Goal: Task Accomplishment & Management: Complete application form

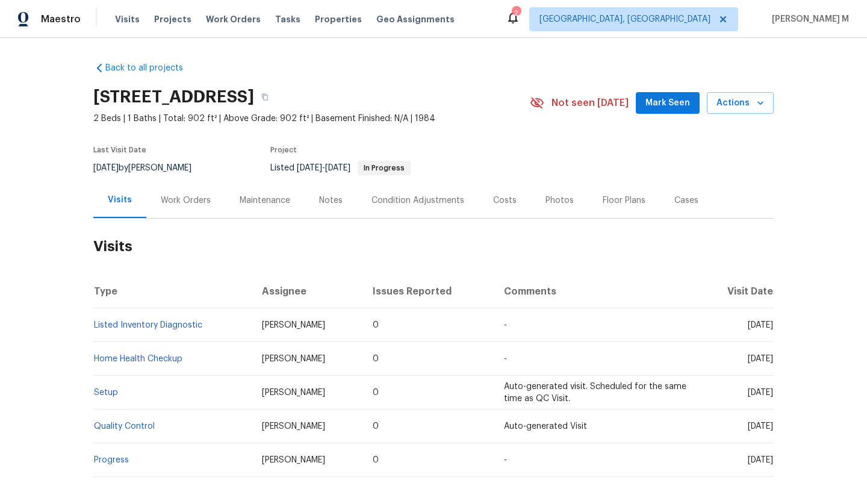
drag, startPoint x: 721, startPoint y: 327, endPoint x: 746, endPoint y: 327, distance: 24.7
click at [747, 327] on span "[DATE]" at bounding box center [759, 325] width 25 height 8
copy span "Aug 13"
click at [179, 200] on div "Work Orders" at bounding box center [186, 200] width 50 height 12
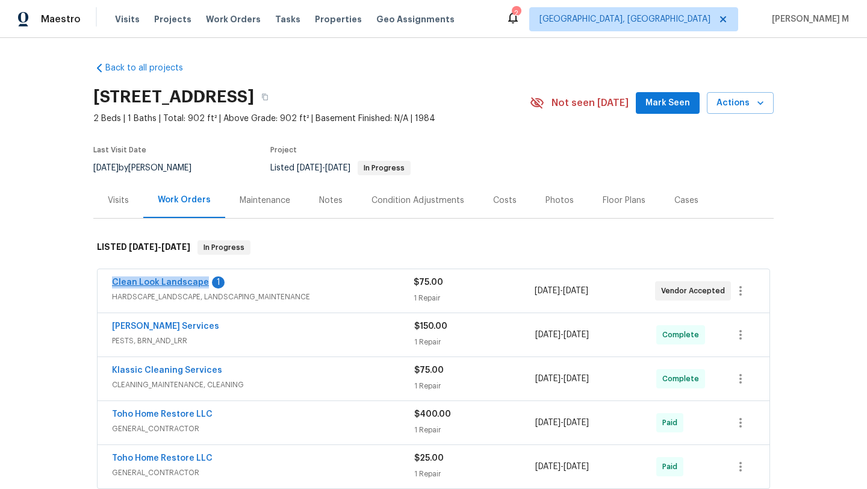
copy link "Clean Look Landscape"
drag, startPoint x: 97, startPoint y: 280, endPoint x: 196, endPoint y: 282, distance: 99.3
click at [197, 282] on div "Clean Look Landscape 1 HARDSCAPE_LANDSCAPE, LANDSCAPING_MAINTENANCE $75.00 1 Re…" at bounding box center [433, 290] width 672 height 43
click at [324, 274] on div "Clean Look Landscape 1 HARDSCAPE_LANDSCAPE, LANDSCAPING_MAINTENANCE $75.00 1 Re…" at bounding box center [433, 290] width 672 height 43
click at [325, 284] on div "Clean Look Landscape 1" at bounding box center [262, 283] width 301 height 14
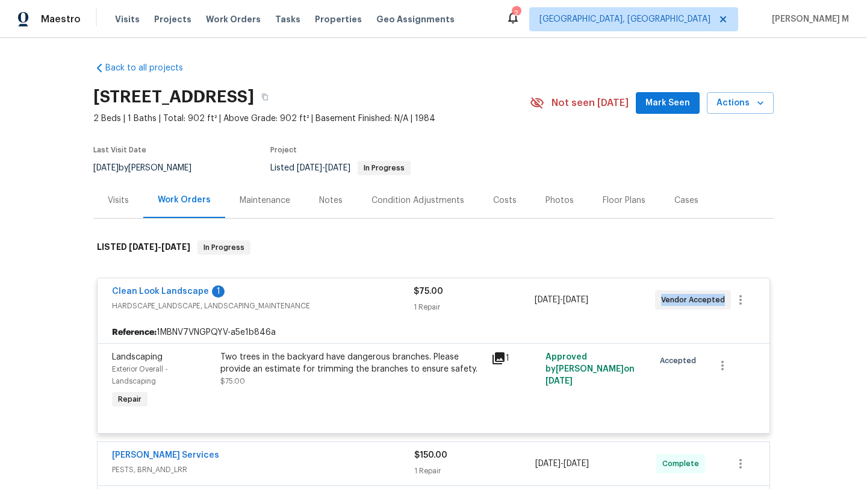
copy span "Vendor Accepted"
drag, startPoint x: 655, startPoint y: 301, endPoint x: 717, endPoint y: 300, distance: 61.4
click at [717, 300] on span "Vendor Accepted" at bounding box center [695, 300] width 69 height 12
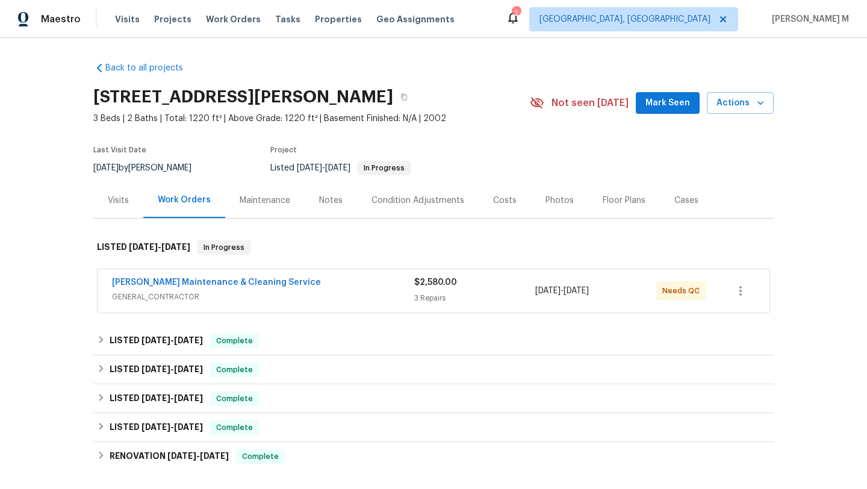
click at [114, 213] on div "Visits" at bounding box center [118, 200] width 50 height 36
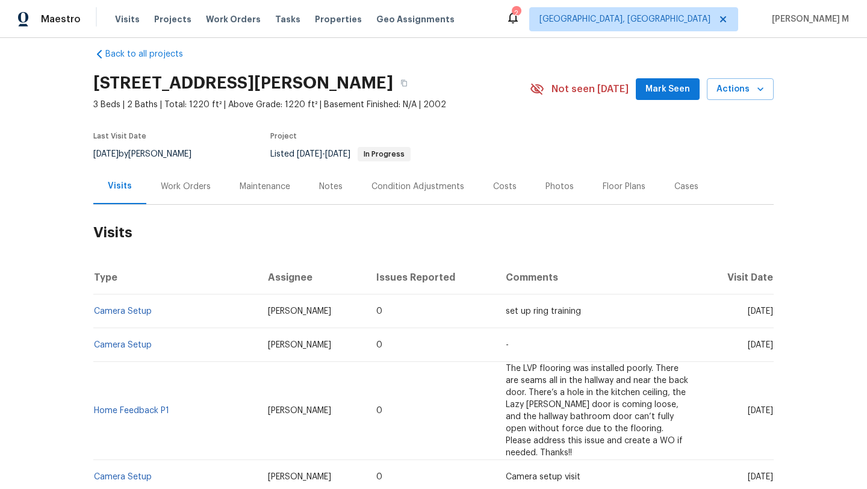
scroll to position [19, 0]
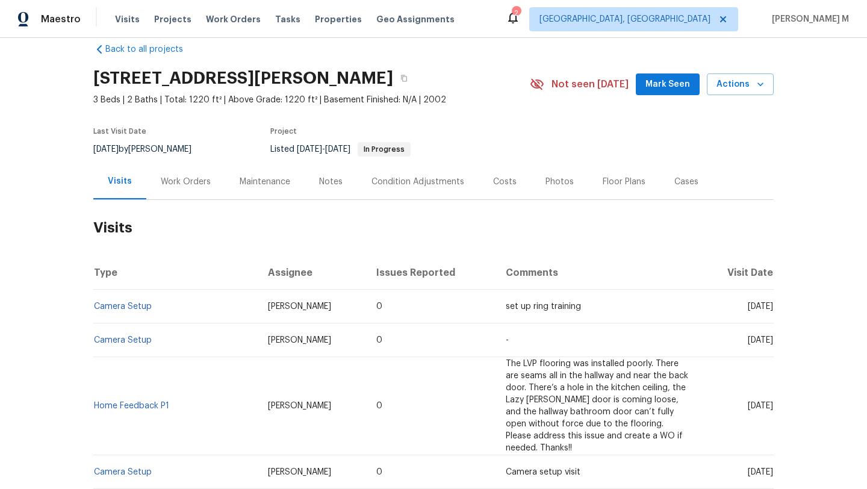
drag, startPoint x: 720, startPoint y: 306, endPoint x: 746, endPoint y: 308, distance: 26.6
click at [747, 308] on span "Thu, Aug 14 2025" at bounding box center [759, 306] width 25 height 8
copy span "[DATE]"
click at [185, 196] on div "Work Orders" at bounding box center [185, 182] width 79 height 36
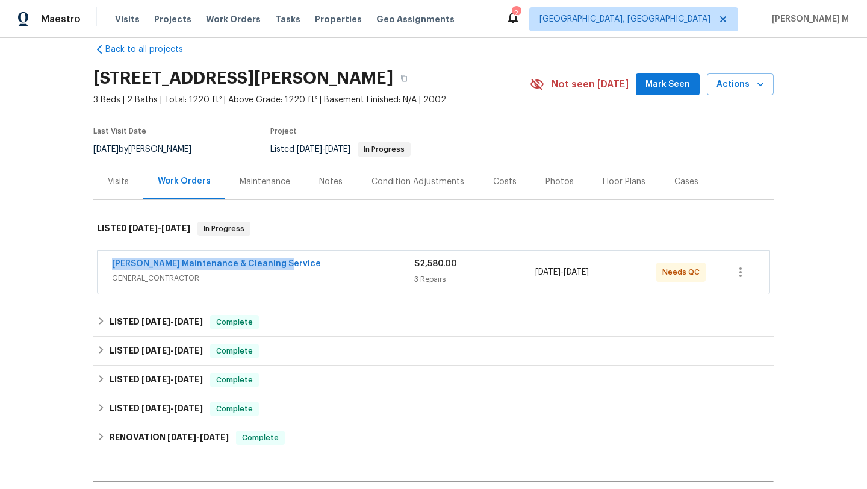
copy link "Baker's Maintenance & Cleaning Service"
drag, startPoint x: 99, startPoint y: 264, endPoint x: 268, endPoint y: 264, distance: 169.1
click at [268, 264] on div "Baker's Maintenance & Cleaning Service GENERAL_CONTRACTOR $2,580.00 3 Repairs 8…" at bounding box center [433, 271] width 672 height 43
click at [310, 271] on div "Baker's Maintenance & Cleaning Service" at bounding box center [263, 265] width 302 height 14
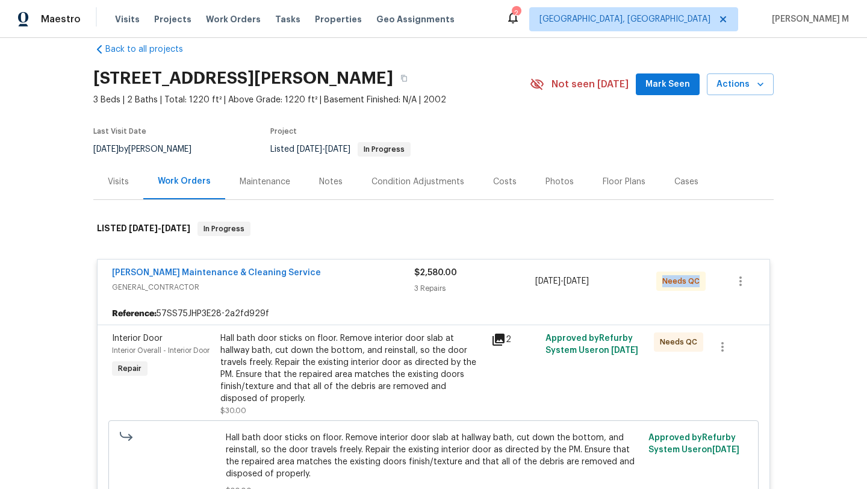
drag, startPoint x: 657, startPoint y: 282, endPoint x: 696, endPoint y: 282, distance: 39.1
click at [696, 282] on div "Needs QC" at bounding box center [680, 280] width 49 height 19
copy span "Needs QC"
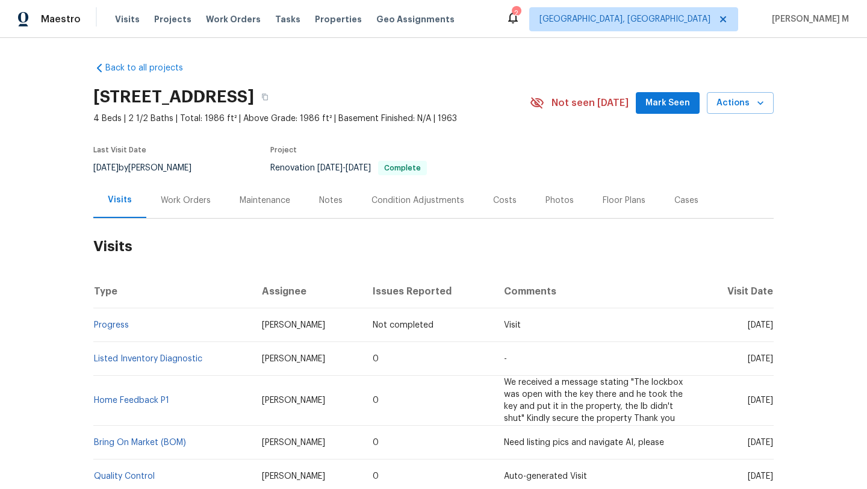
click at [175, 206] on div "Work Orders" at bounding box center [185, 200] width 79 height 36
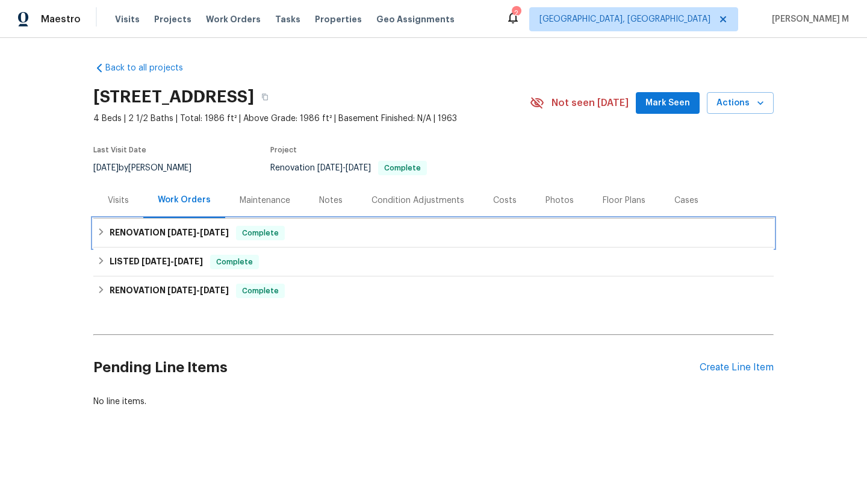
click at [185, 232] on span "7/9/25" at bounding box center [181, 232] width 29 height 8
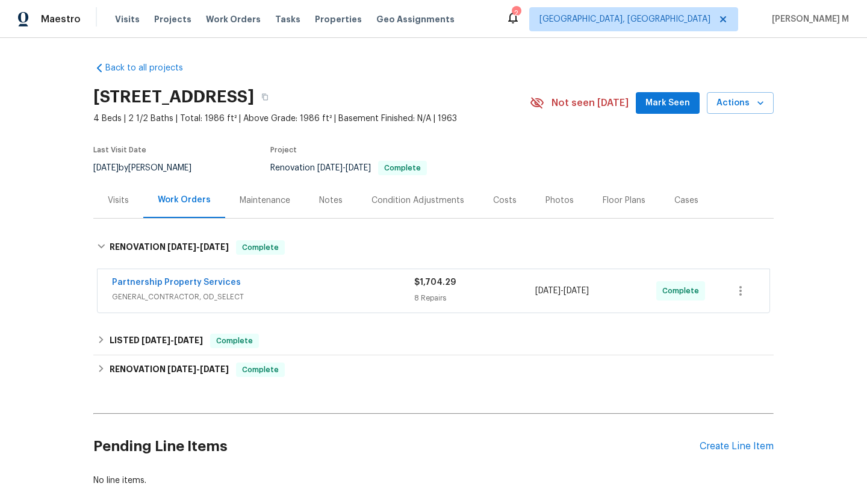
click at [311, 299] on span "GENERAL_CONTRACTOR, OD_SELECT" at bounding box center [263, 297] width 302 height 12
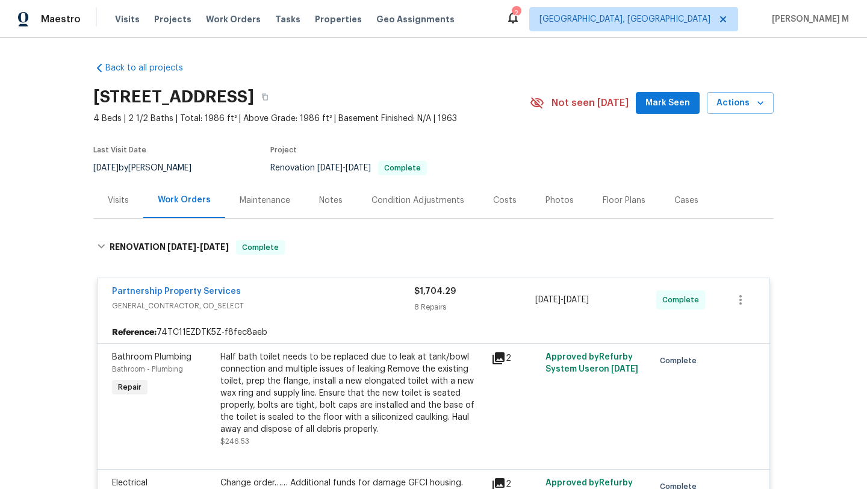
click at [117, 197] on div "Visits" at bounding box center [118, 200] width 21 height 12
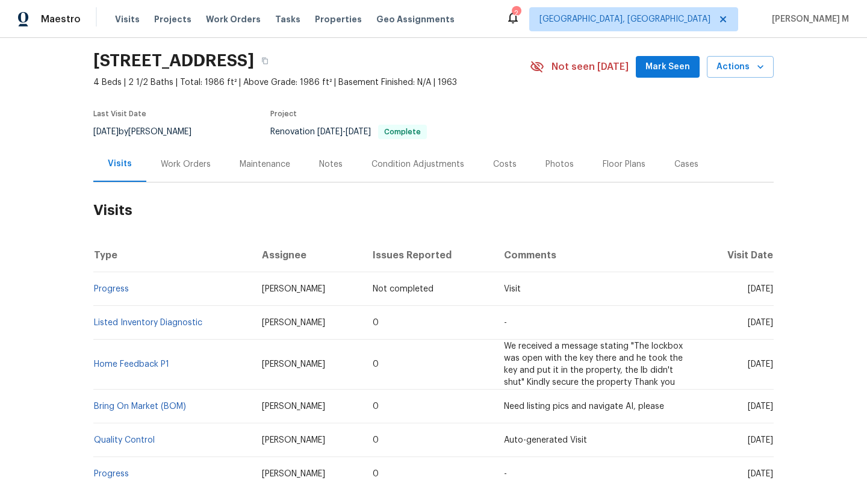
scroll to position [42, 0]
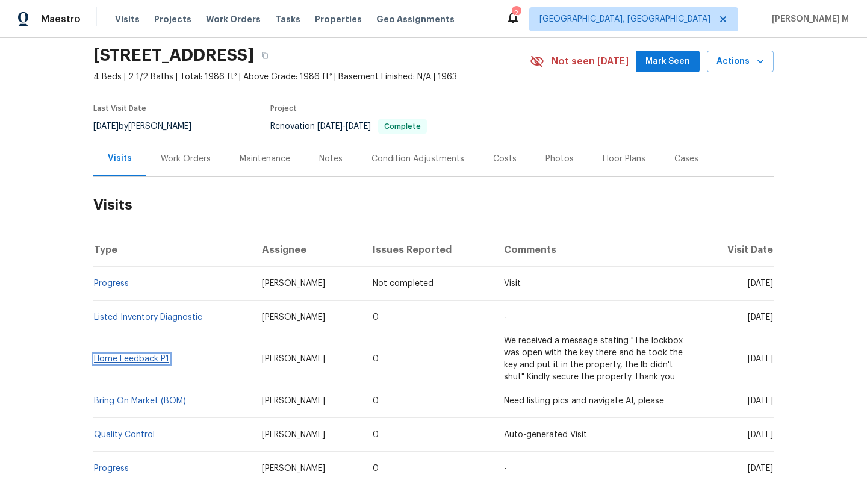
click at [150, 361] on link "Home Feedback P1" at bounding box center [131, 358] width 75 height 8
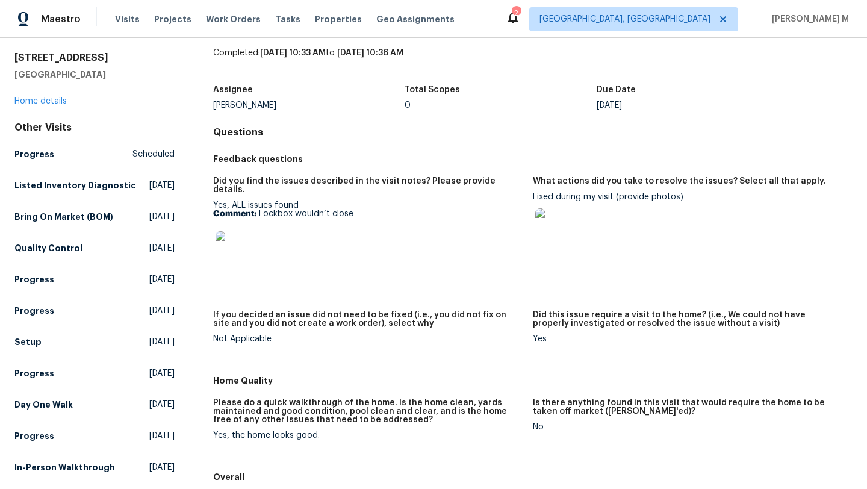
scroll to position [37, 0]
click at [239, 237] on img at bounding box center [234, 249] width 39 height 39
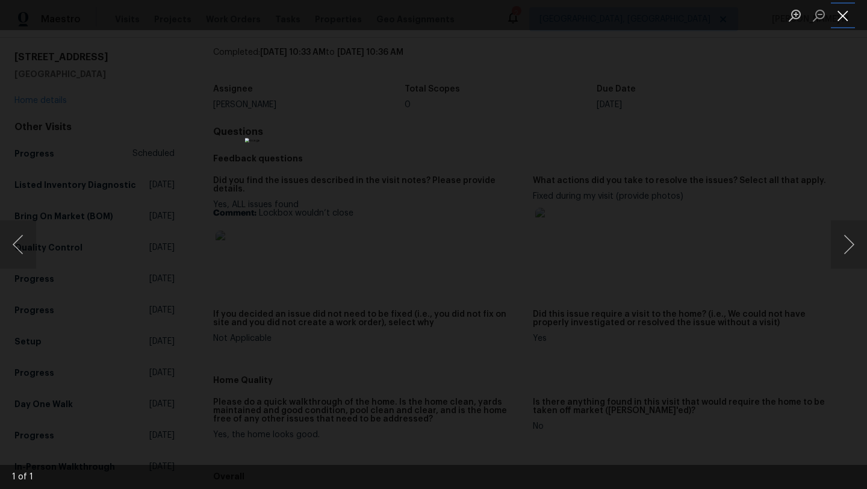
click at [843, 23] on button "Close lightbox" at bounding box center [842, 15] width 24 height 21
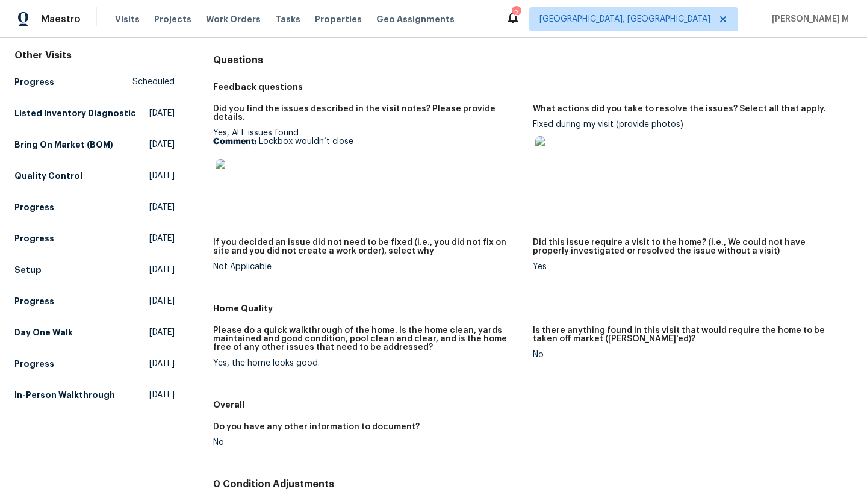
scroll to position [0, 0]
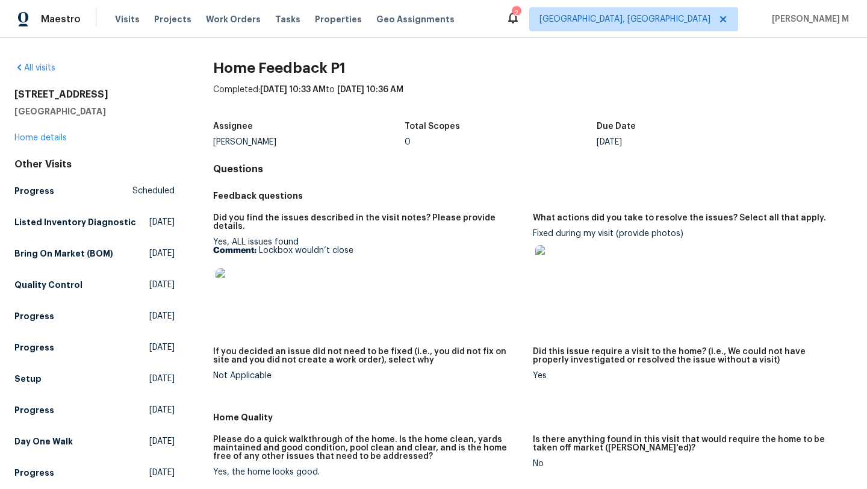
click at [57, 144] on div "All visits 3198 Sunnyhollow Ln Cincinnati, OH 45239 Home details Other Visits P…" at bounding box center [94, 288] width 160 height 453
click at [57, 137] on link "Home details" at bounding box center [40, 138] width 52 height 8
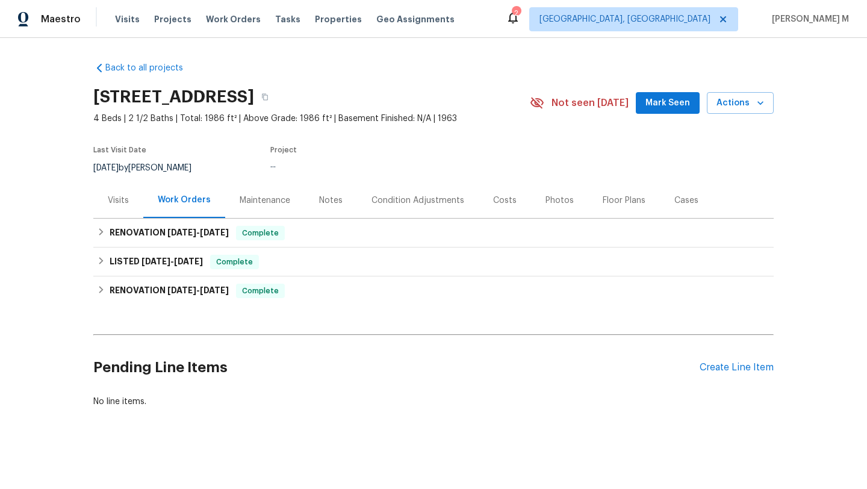
click at [114, 207] on div "Visits" at bounding box center [118, 200] width 50 height 36
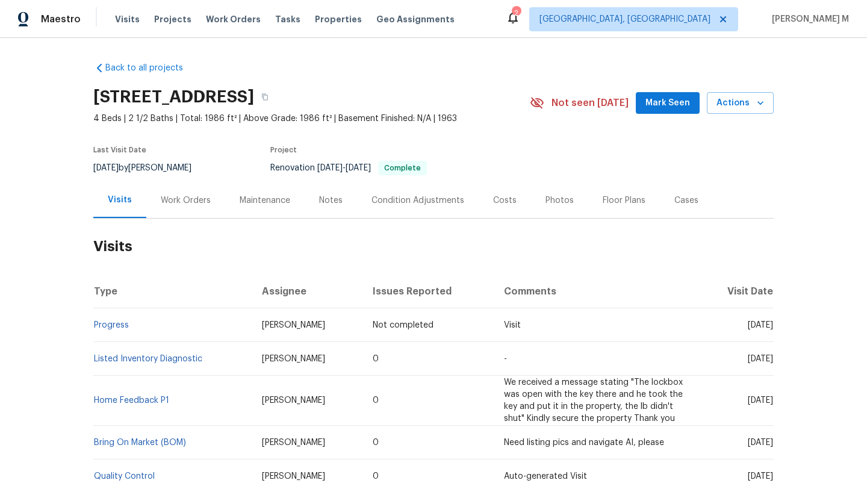
copy span "Aug 19"
drag, startPoint x: 721, startPoint y: 326, endPoint x: 747, endPoint y: 326, distance: 26.5
click at [747, 326] on span "Tue, Aug 19 2025" at bounding box center [759, 325] width 25 height 8
click at [179, 203] on div "Work Orders" at bounding box center [186, 200] width 50 height 12
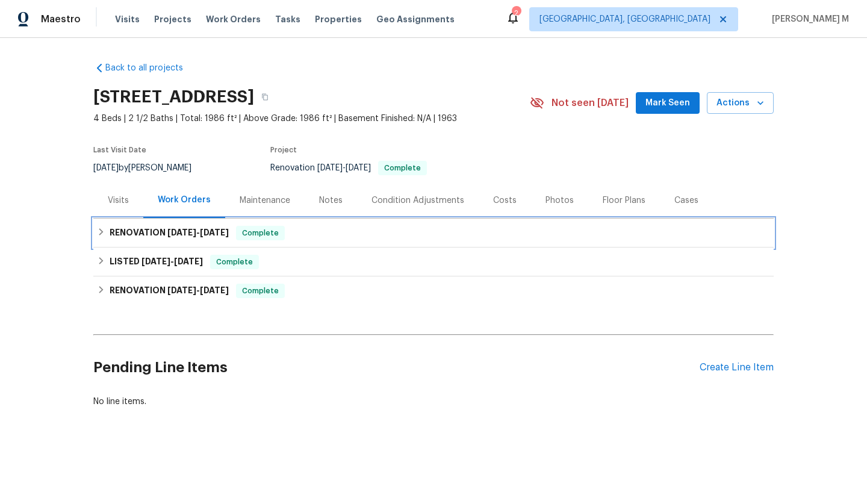
click at [179, 229] on span "7/9/25" at bounding box center [181, 232] width 29 height 8
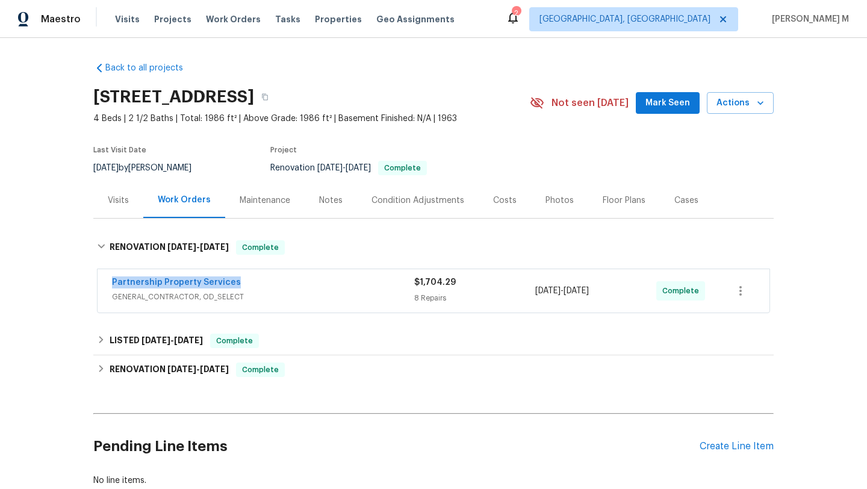
drag, startPoint x: 99, startPoint y: 279, endPoint x: 300, endPoint y: 278, distance: 201.0
click at [300, 279] on div "Partnership Property Services GENERAL_CONTRACTOR, OD_SELECT $1,704.29 8 Repairs…" at bounding box center [433, 290] width 672 height 43
copy link "Partnership Property Services"
click at [675, 199] on div "Cases" at bounding box center [686, 200] width 24 height 12
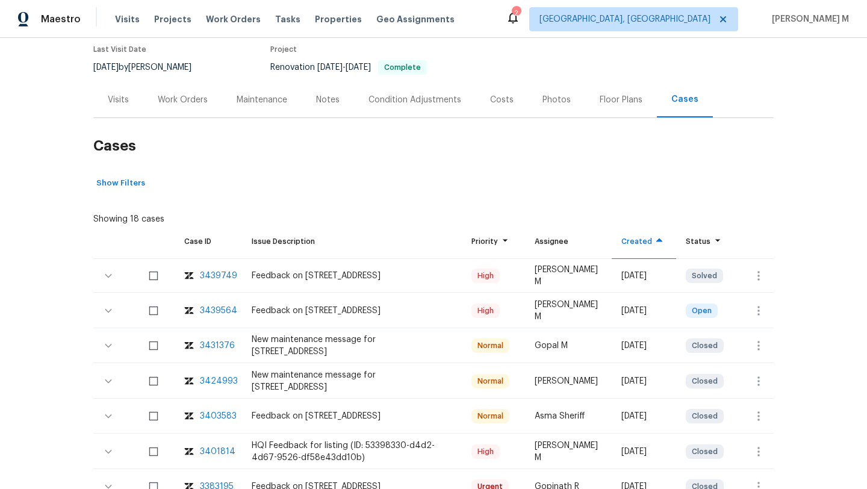
scroll to position [111, 0]
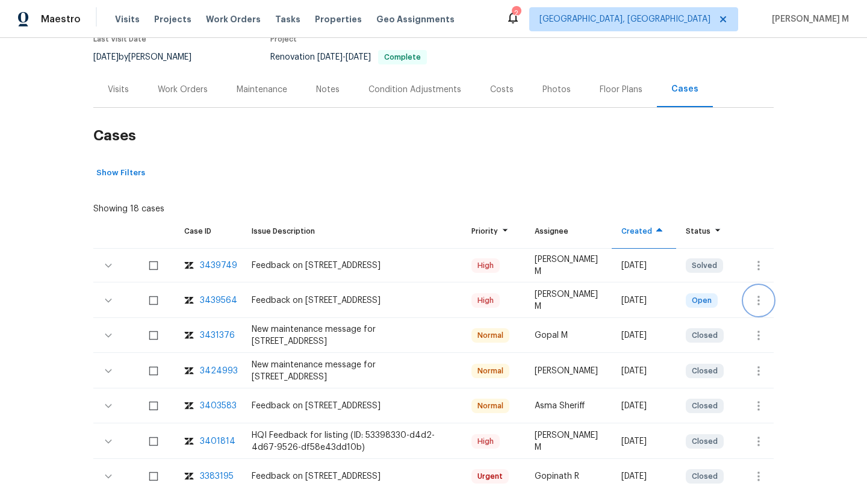
click at [751, 300] on icon "button" at bounding box center [758, 300] width 14 height 14
click at [749, 301] on li "Create a visit" at bounding box center [796, 300] width 125 height 20
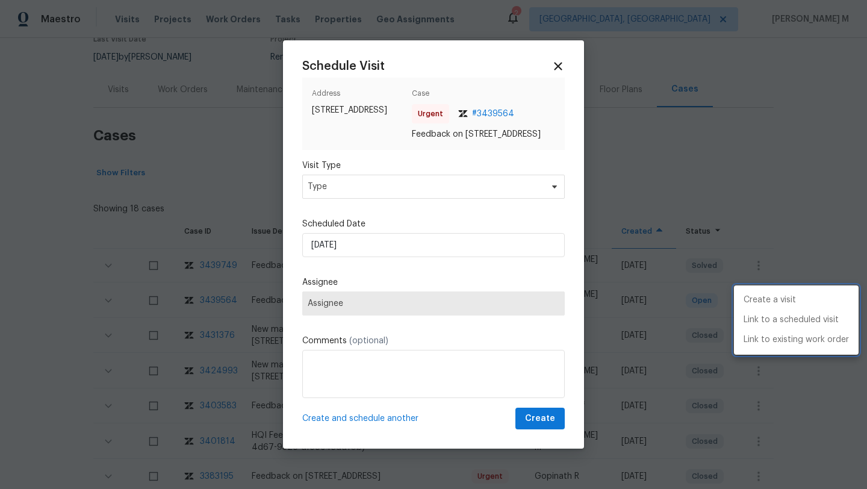
click at [524, 197] on div at bounding box center [433, 244] width 867 height 489
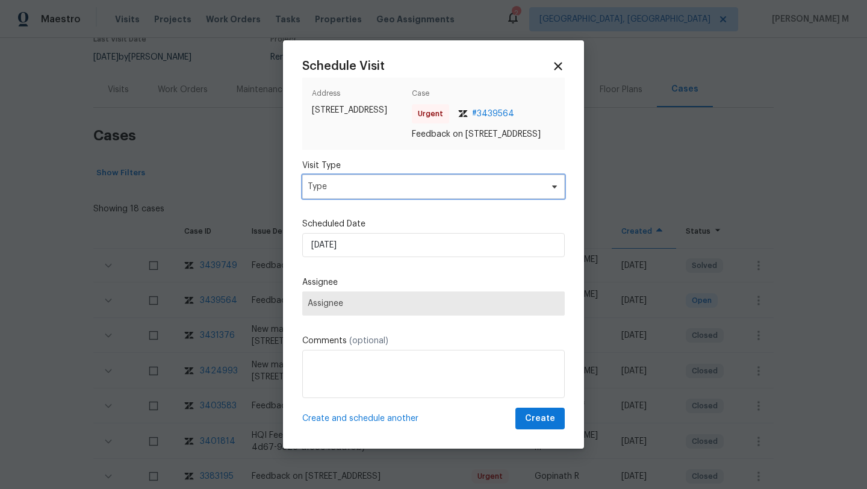
click at [524, 193] on span "Type" at bounding box center [424, 187] width 234 height 12
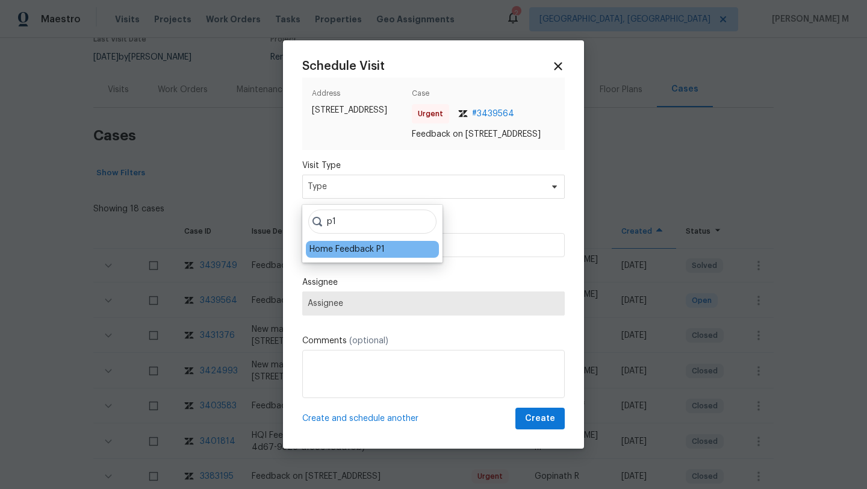
type input "p1"
click at [366, 250] on div "Home Feedback P1" at bounding box center [346, 249] width 75 height 12
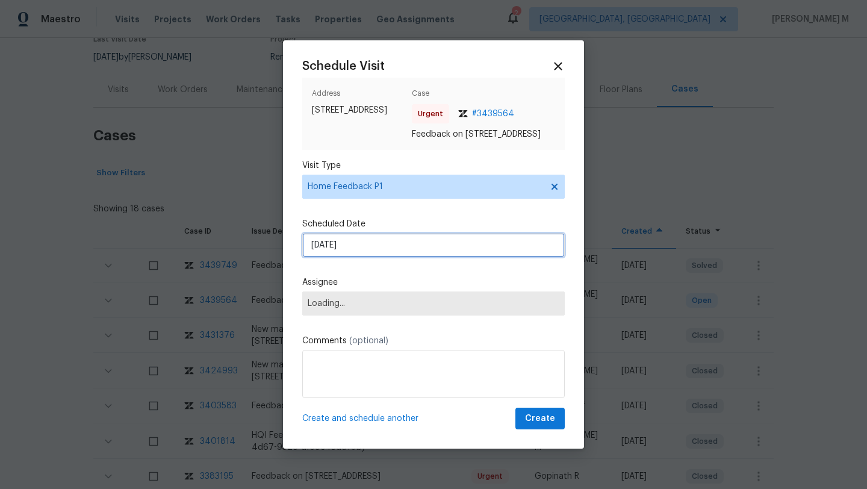
click at [366, 250] on input "[DATE]" at bounding box center [433, 245] width 262 height 24
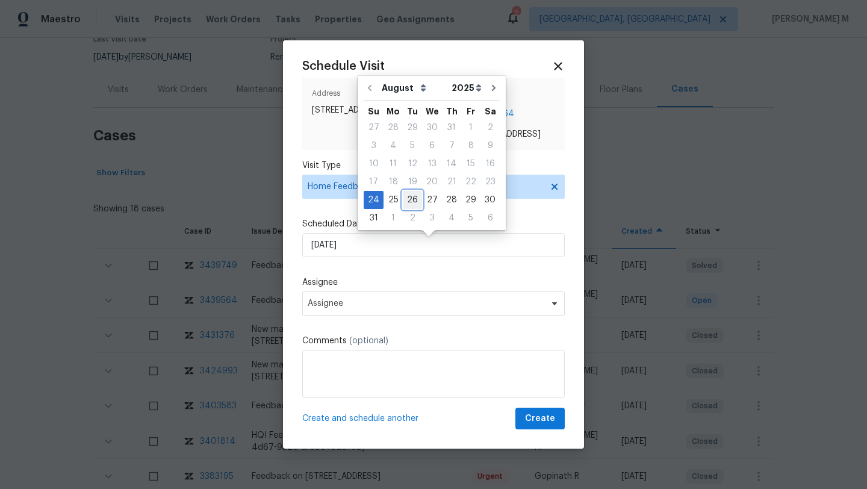
click at [404, 204] on div "26" at bounding box center [412, 199] width 19 height 17
type input "26/08/2025"
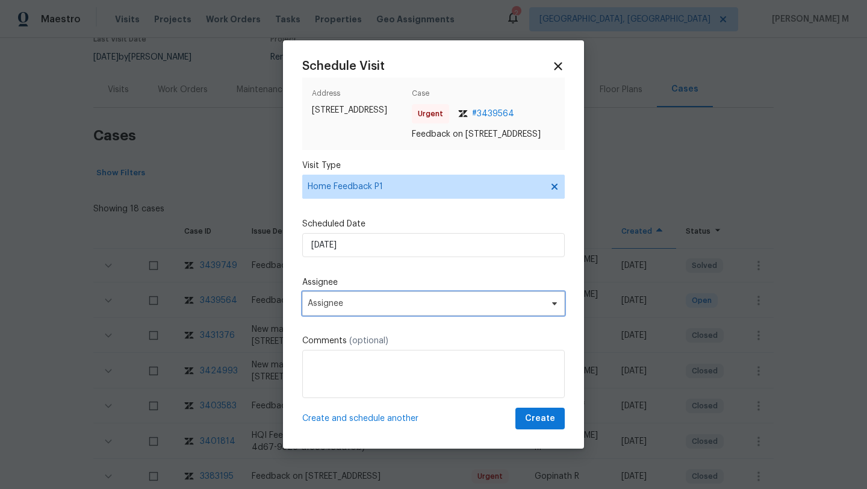
click at [366, 308] on span "Assignee" at bounding box center [425, 303] width 236 height 10
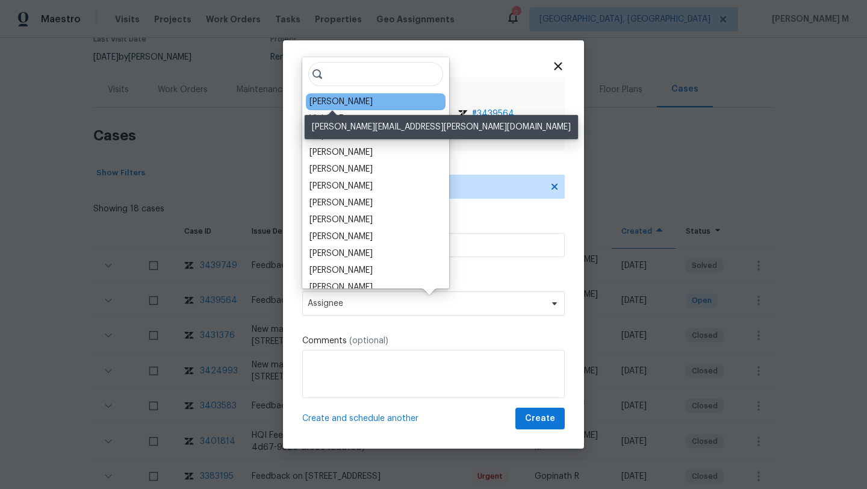
click at [341, 102] on div "Alison Brice" at bounding box center [340, 102] width 63 height 12
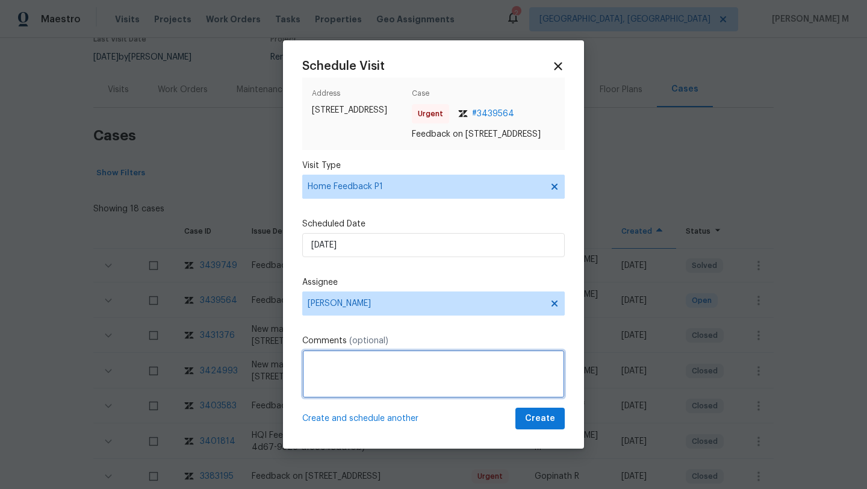
click at [336, 375] on textarea at bounding box center [433, 374] width 262 height 48
paste textarea "Agent called in to report access issues, keys are missing from the lockbox, she…"
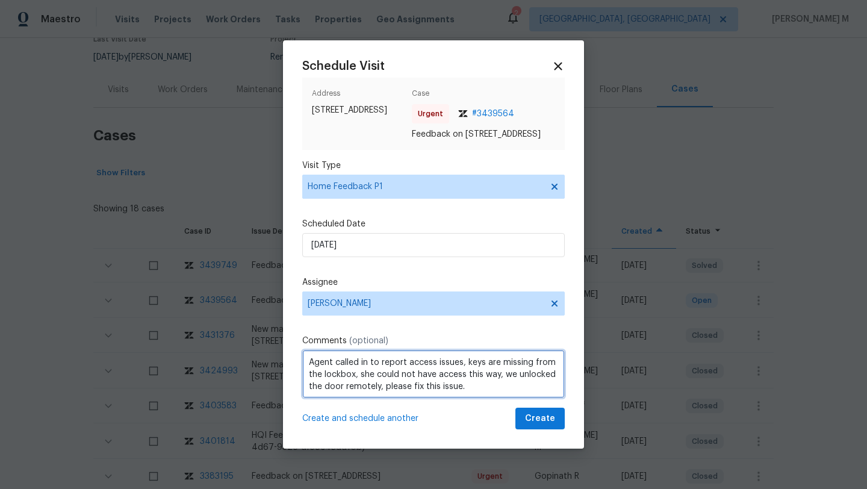
paste textarea "Kindly complete the visit and update if any WO needs to be created. Thank you"
type textarea "Agent called in to report access issues, keys are missing from the lockbox, she…"
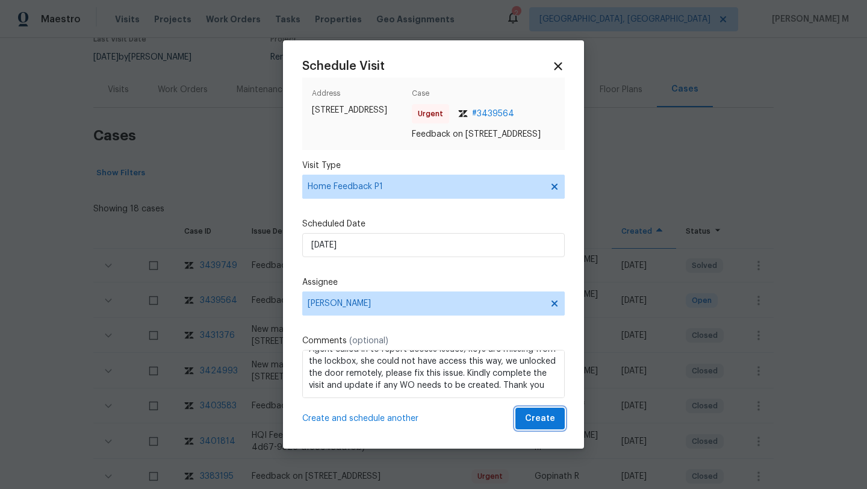
click at [515, 421] on button "Create" at bounding box center [539, 418] width 49 height 22
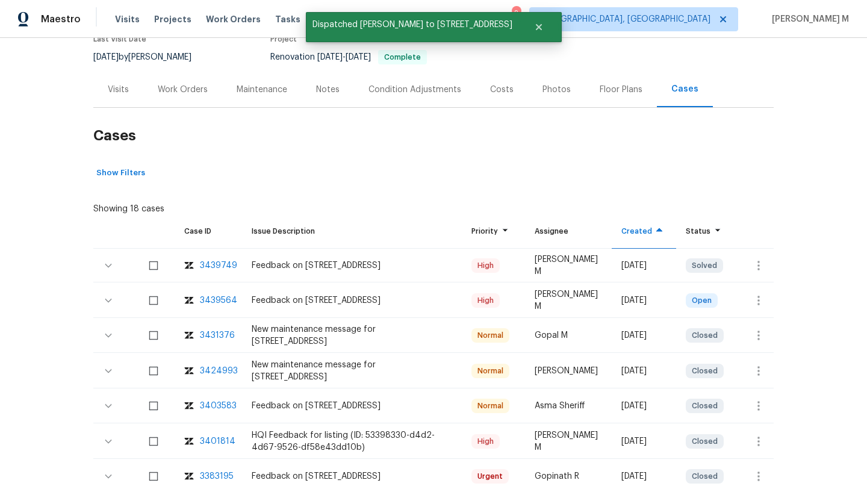
click at [119, 93] on div "Visits" at bounding box center [118, 90] width 21 height 12
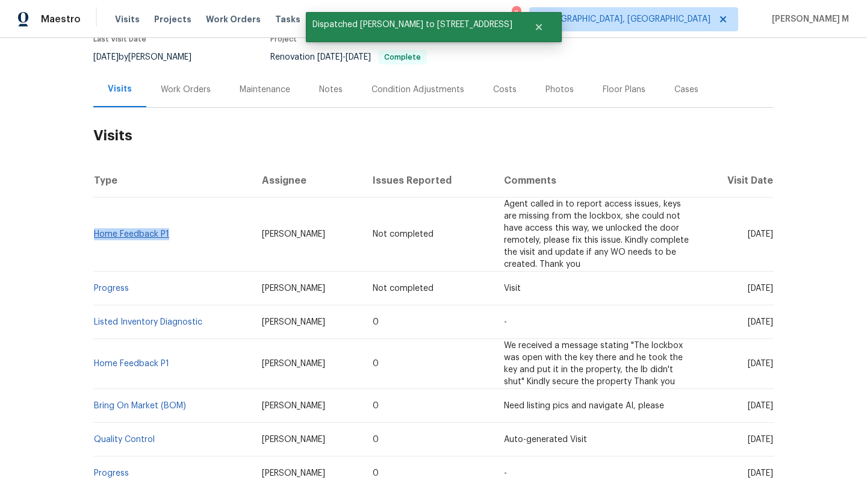
drag, startPoint x: 177, startPoint y: 238, endPoint x: 90, endPoint y: 238, distance: 86.7
click at [93, 238] on td "Home Feedback P1" at bounding box center [172, 234] width 159 height 74
copy link "Home Feedback P1"
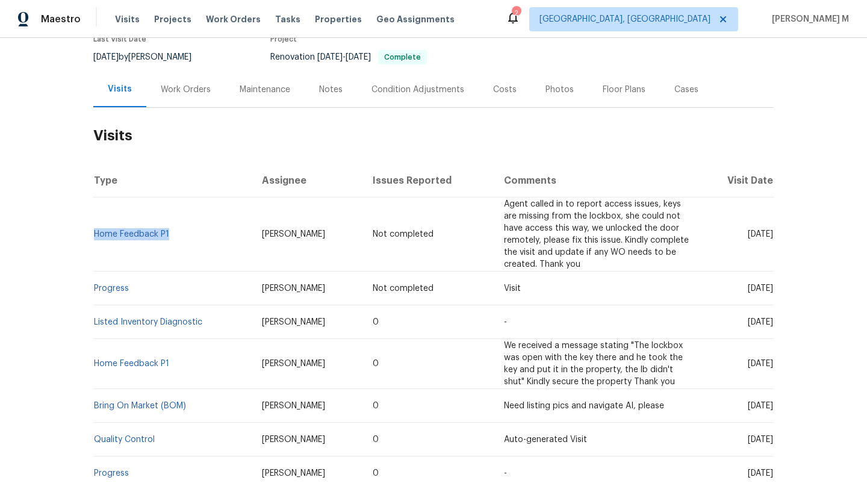
drag, startPoint x: 723, startPoint y: 235, endPoint x: 746, endPoint y: 235, distance: 22.9
click at [747, 235] on span "Tue, Aug 26 2025" at bounding box center [759, 234] width 25 height 8
copy span "Aug 26"
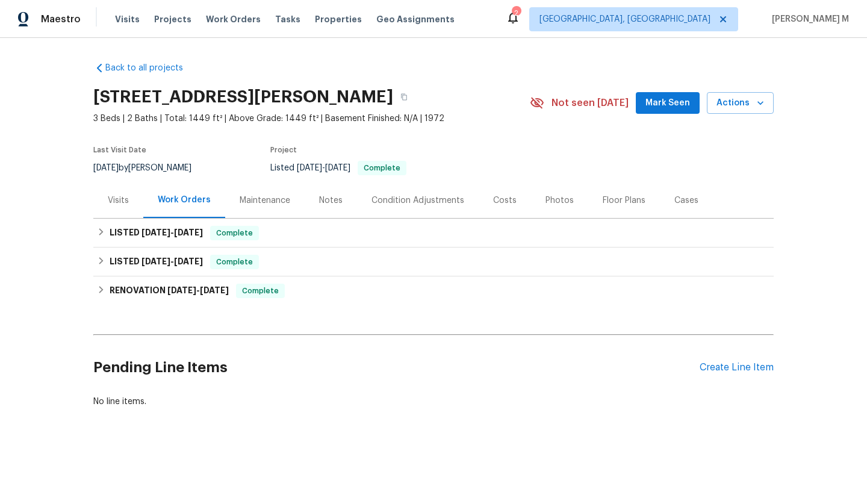
click at [131, 206] on div "Visits" at bounding box center [118, 200] width 50 height 36
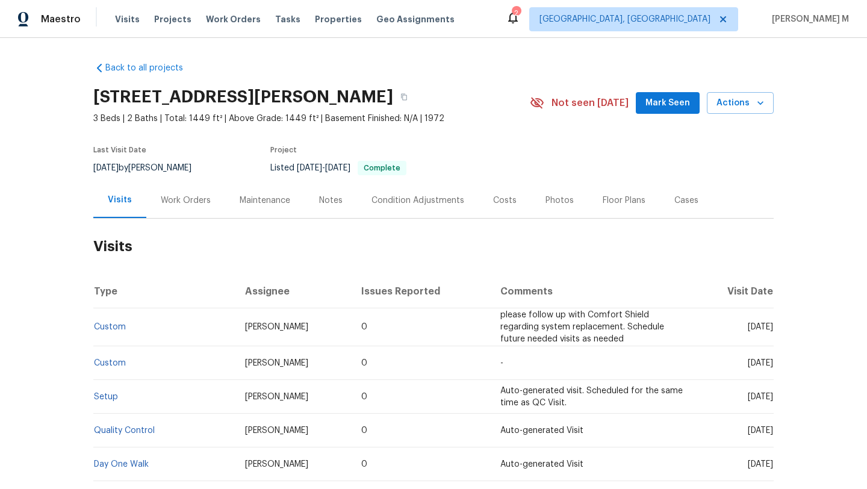
drag, startPoint x: 720, startPoint y: 327, endPoint x: 746, endPoint y: 327, distance: 25.3
click at [747, 327] on span "Tue, Aug 19 2025" at bounding box center [759, 327] width 25 height 8
copy span "Aug 19"
click at [194, 196] on div "Work Orders" at bounding box center [186, 200] width 50 height 12
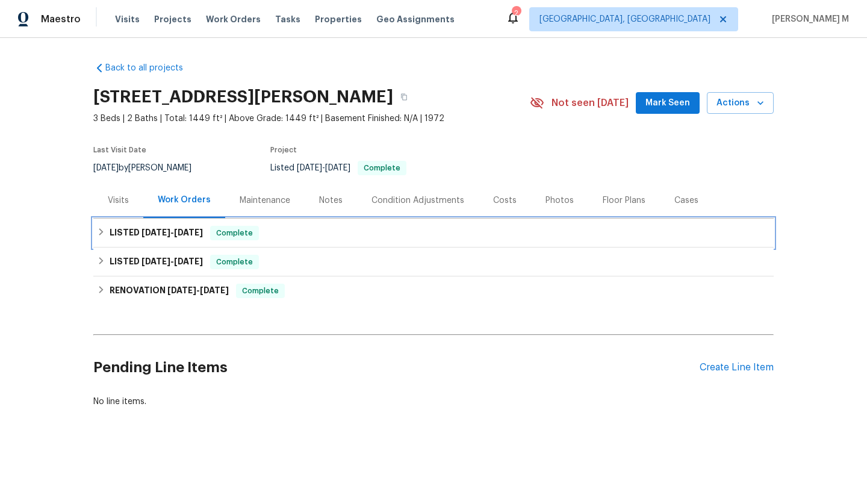
click at [188, 235] on span "8/1/25" at bounding box center [188, 232] width 29 height 8
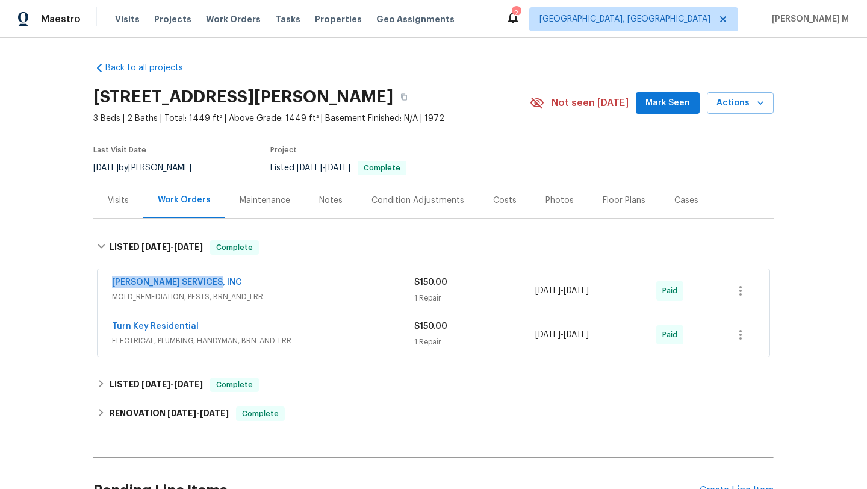
drag, startPoint x: 103, startPoint y: 277, endPoint x: 240, endPoint y: 277, distance: 137.2
click at [242, 277] on div "CANADY'S SERVICES, INC MOLD_REMEDIATION, PESTS, BRN_AND_LRR $150.00 1 Repair 7/…" at bounding box center [433, 290] width 672 height 43
copy link "CANADY'S SERVICES, INC"
click at [379, 291] on span "MOLD_REMEDIATION, PESTS, BRN_AND_LRR" at bounding box center [263, 297] width 302 height 12
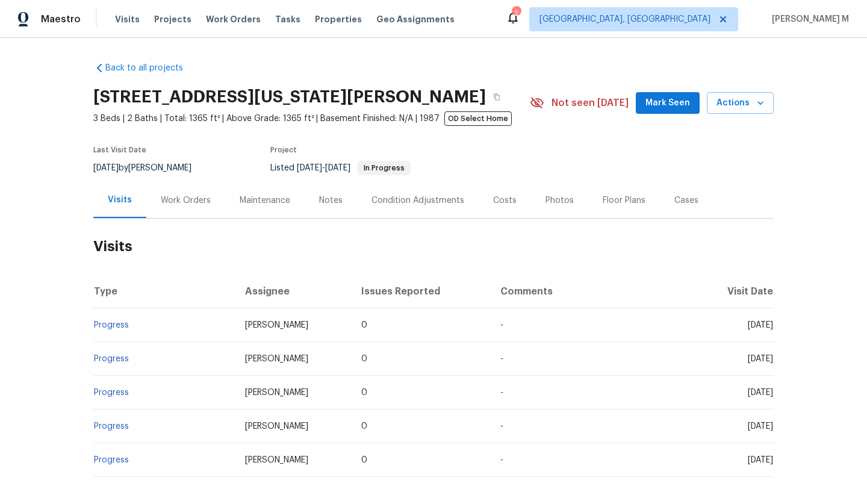
drag, startPoint x: 720, startPoint y: 325, endPoint x: 747, endPoint y: 325, distance: 26.5
click at [747, 325] on span "[DATE]" at bounding box center [759, 325] width 25 height 8
copy span "[DATE]"
click at [188, 200] on div "Work Orders" at bounding box center [186, 200] width 50 height 12
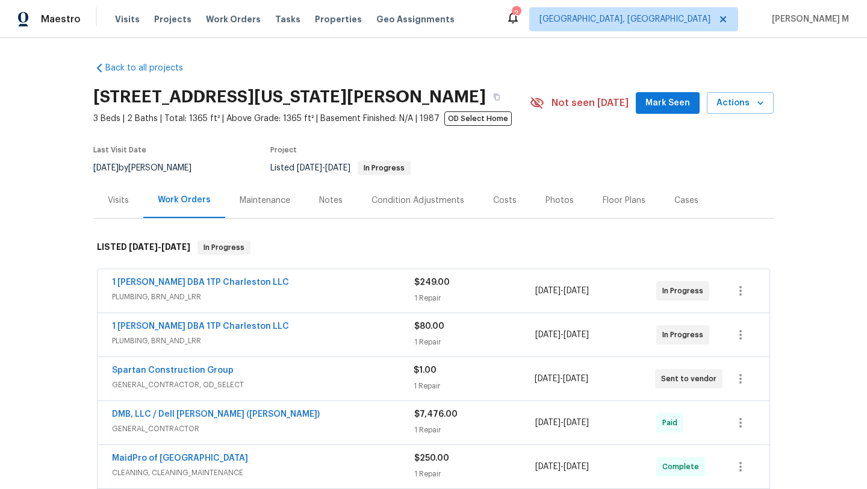
click at [280, 284] on div "1 [PERSON_NAME] DBA 1TP Charleston LLC" at bounding box center [263, 283] width 302 height 14
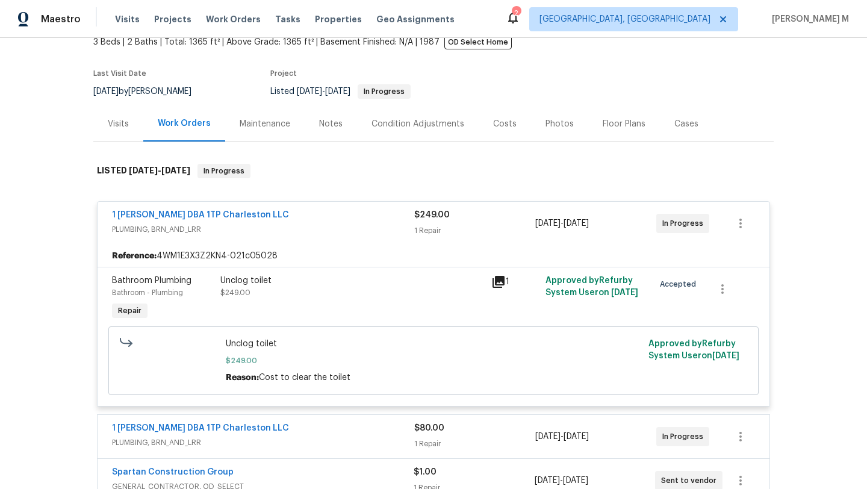
scroll to position [84, 0]
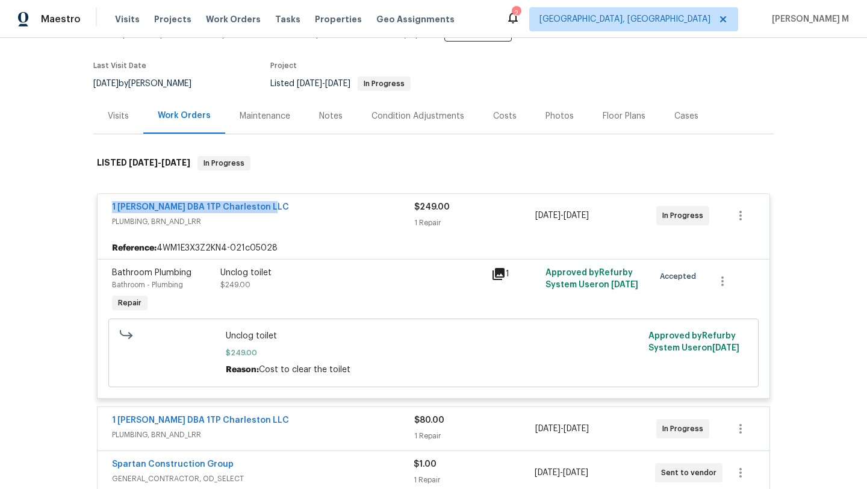
drag, startPoint x: 190, startPoint y: 207, endPoint x: 283, endPoint y: 206, distance: 93.3
click at [283, 206] on div "1 Tom Plumber DBA 1TP Charleston LLC PLUMBING, BRN_AND_LRR $249.00 1 Repair 7/7…" at bounding box center [433, 215] width 672 height 43
copy link "1 Tom Plumber DBA 1TP Charleston LLC"
drag, startPoint x: 657, startPoint y: 218, endPoint x: 699, endPoint y: 218, distance: 41.5
click at [699, 218] on span "In Progress" at bounding box center [685, 215] width 46 height 12
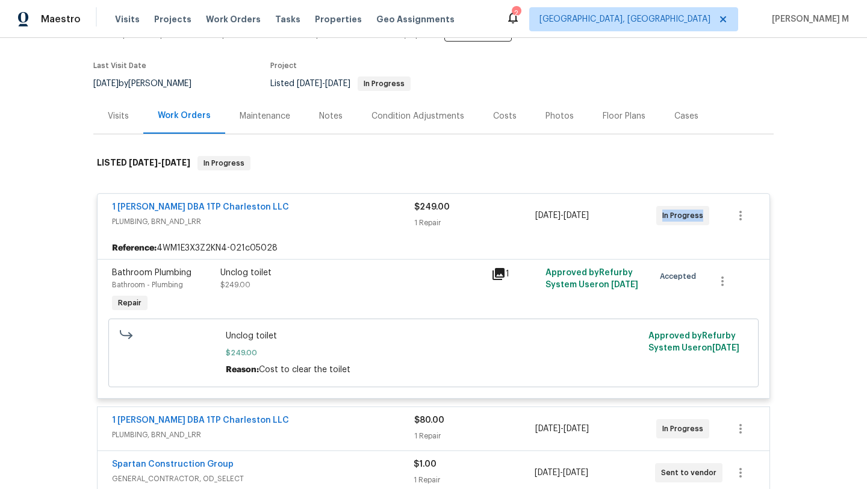
copy span "In Progress"
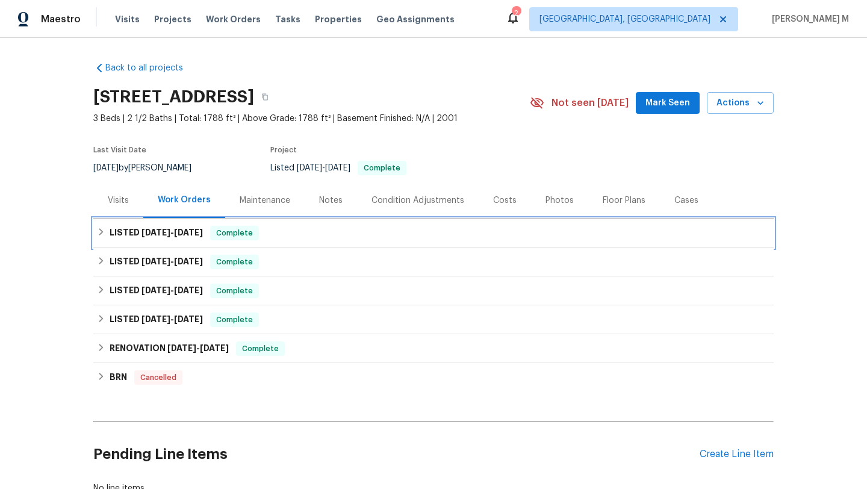
click at [185, 231] on span "[DATE]" at bounding box center [188, 232] width 29 height 8
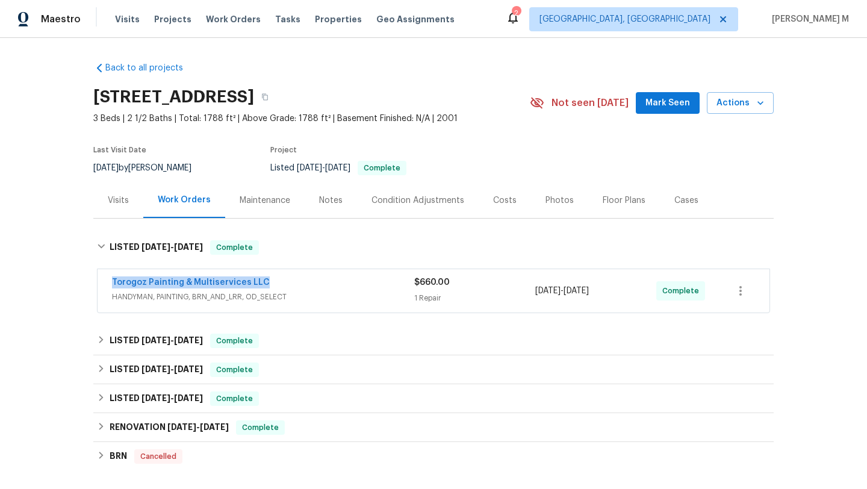
copy link "Torogoz Painting & Multiservices LLC"
drag, startPoint x: 96, startPoint y: 282, endPoint x: 270, endPoint y: 284, distance: 173.3
click at [270, 284] on div "Torogoz Painting & Multiservices LLC HANDYMAN, PAINTING, BRN_AND_LRR, OD_SELECT…" at bounding box center [433, 290] width 672 height 43
click at [291, 292] on span "HANDYMAN, PAINTING, BRN_AND_LRR, OD_SELECT" at bounding box center [263, 297] width 302 height 12
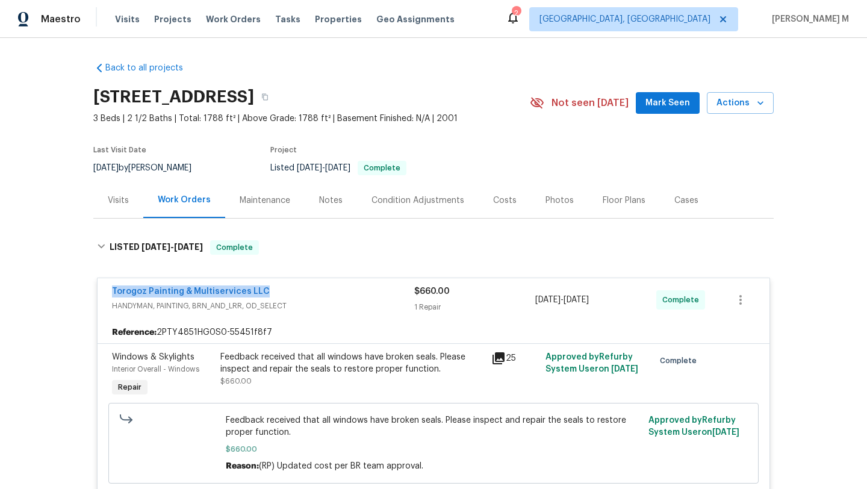
drag, startPoint x: 219, startPoint y: 288, endPoint x: 281, endPoint y: 288, distance: 62.0
click at [282, 288] on div "Torogoz Painting & Multiservices LLC HANDYMAN, PAINTING, BRN_AND_LRR, OD_SELECT…" at bounding box center [433, 299] width 672 height 43
copy link "Torogoz Painting & Multiservices LLC"
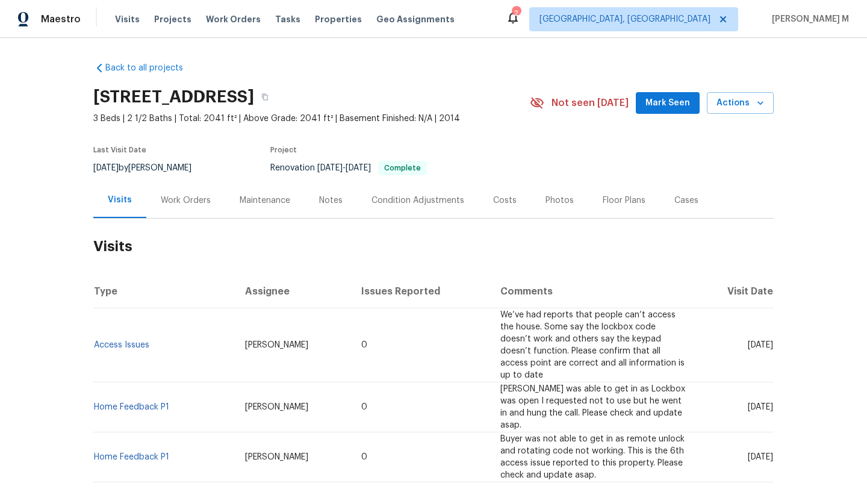
drag, startPoint x: 720, startPoint y: 340, endPoint x: 746, endPoint y: 341, distance: 25.9
click at [747, 341] on span "[DATE]" at bounding box center [759, 345] width 25 height 8
copy span "[DATE]"
click at [194, 203] on div "Work Orders" at bounding box center [186, 200] width 50 height 12
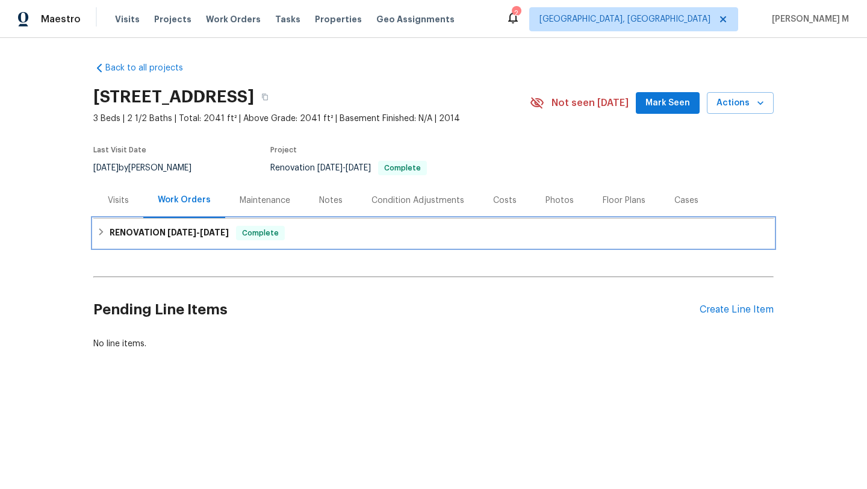
click at [185, 236] on h6 "RENOVATION 5/15/25 - 5/22/25" at bounding box center [169, 233] width 119 height 14
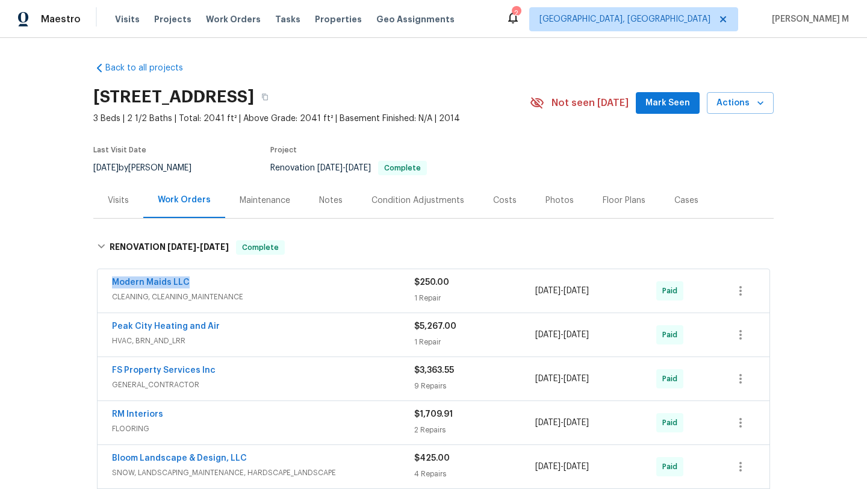
drag, startPoint x: 102, startPoint y: 281, endPoint x: 228, endPoint y: 281, distance: 125.8
click at [228, 281] on div "Modern Maids LLC CLEANING, CLEANING_MAINTENANCE $250.00 1 Repair 5/15/2025 - 5/…" at bounding box center [433, 290] width 672 height 43
copy link "Modern Maids LLC"
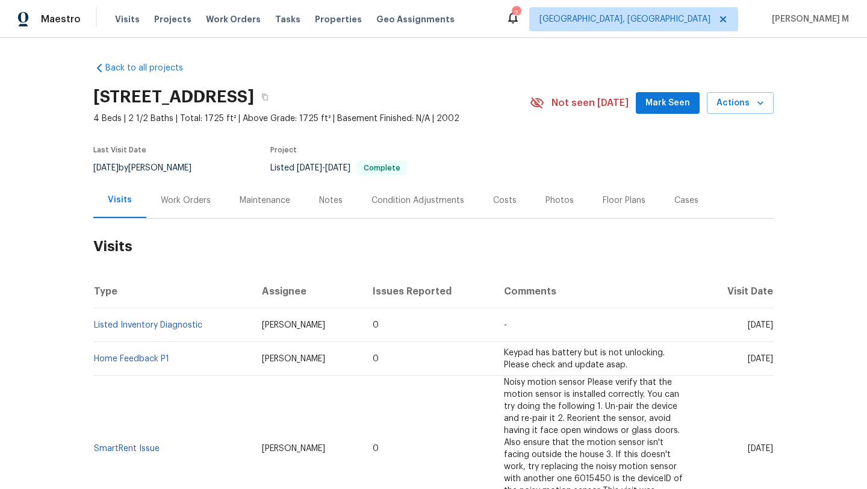
click at [182, 197] on div "Work Orders" at bounding box center [186, 200] width 50 height 12
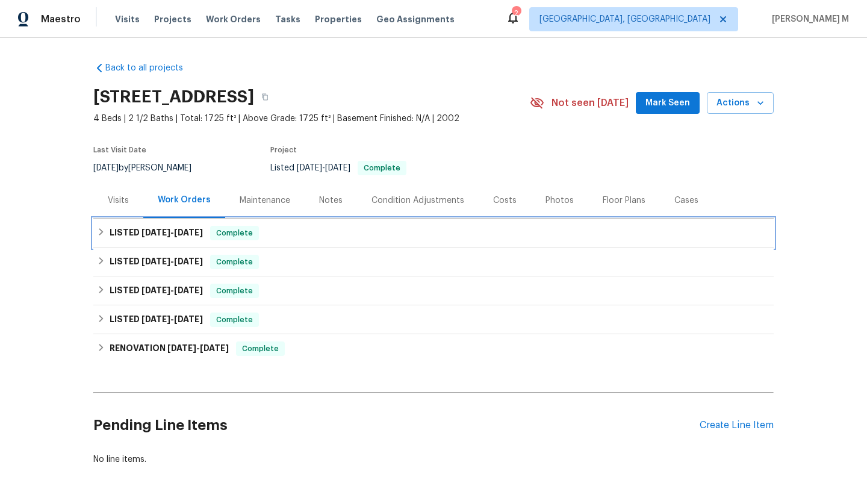
click at [237, 226] on div "Complete" at bounding box center [234, 233] width 49 height 14
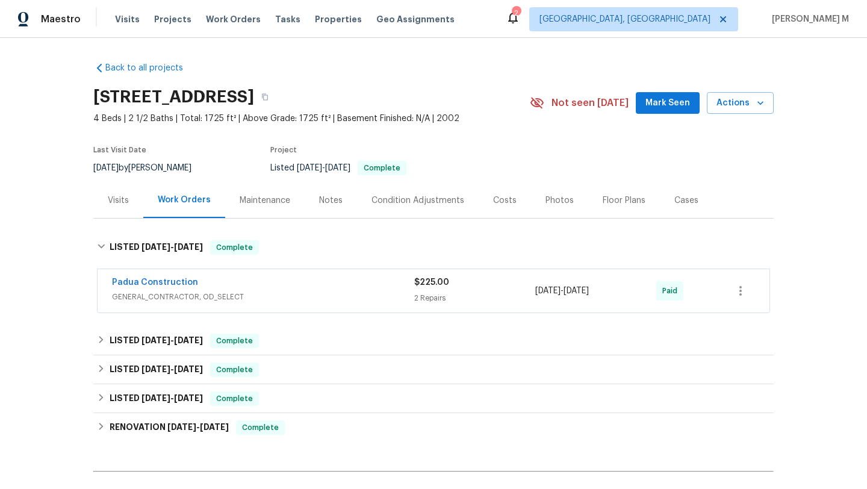
click at [135, 208] on div "Visits" at bounding box center [118, 200] width 50 height 36
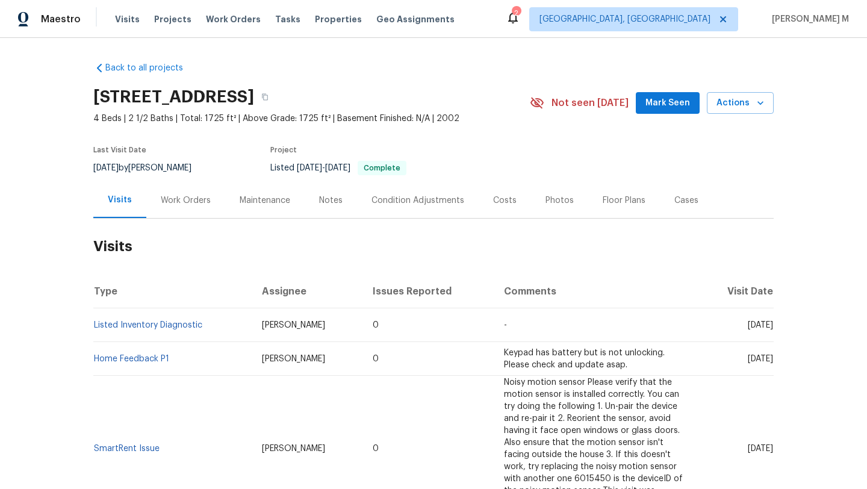
copy span "Aug 05"
drag, startPoint x: 716, startPoint y: 325, endPoint x: 746, endPoint y: 324, distance: 29.5
click at [747, 324] on span "Tue, Aug 05 2025" at bounding box center [759, 325] width 25 height 8
click at [200, 199] on div "Work Orders" at bounding box center [186, 200] width 50 height 12
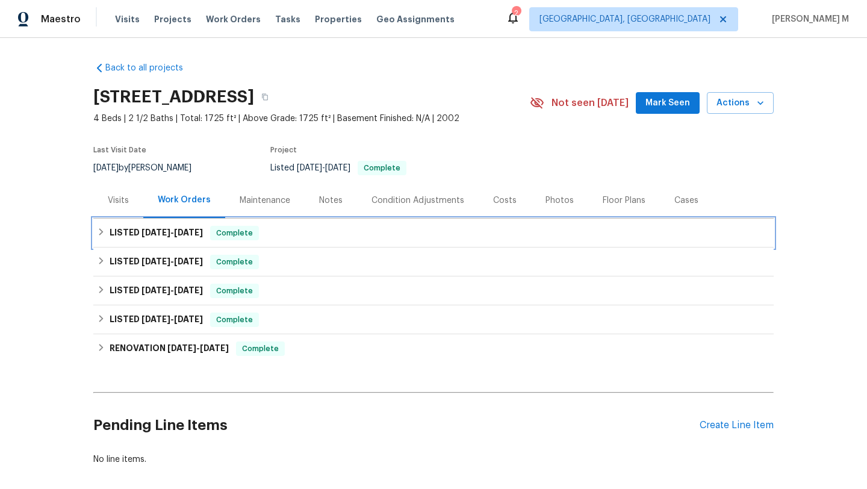
click at [186, 239] on h6 "LISTED 8/5/25 - 8/14/25" at bounding box center [156, 233] width 93 height 14
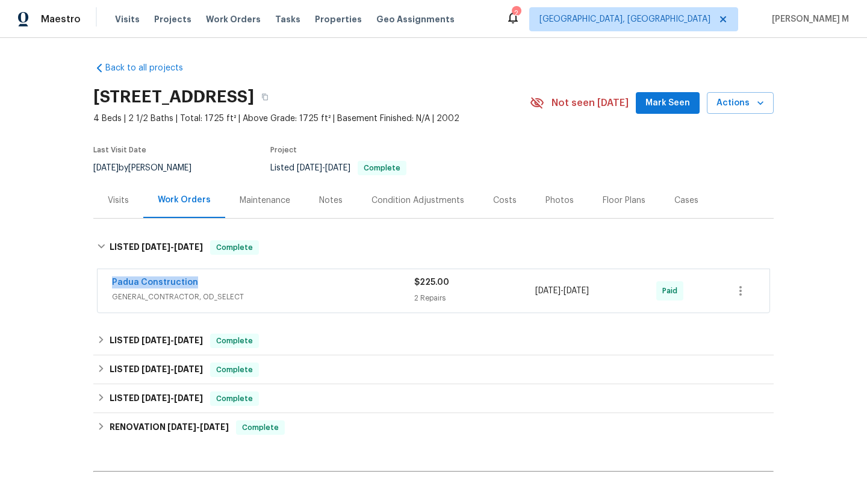
drag, startPoint x: 101, startPoint y: 280, endPoint x: 199, endPoint y: 280, distance: 98.1
click at [200, 280] on div "Padua Construction GENERAL_CONTRACTOR, OD_SELECT $225.00 2 Repairs 8/11/2025 - …" at bounding box center [433, 290] width 672 height 43
copy link "Padua Construction"
click at [499, 298] on div "2 Repairs" at bounding box center [474, 298] width 121 height 12
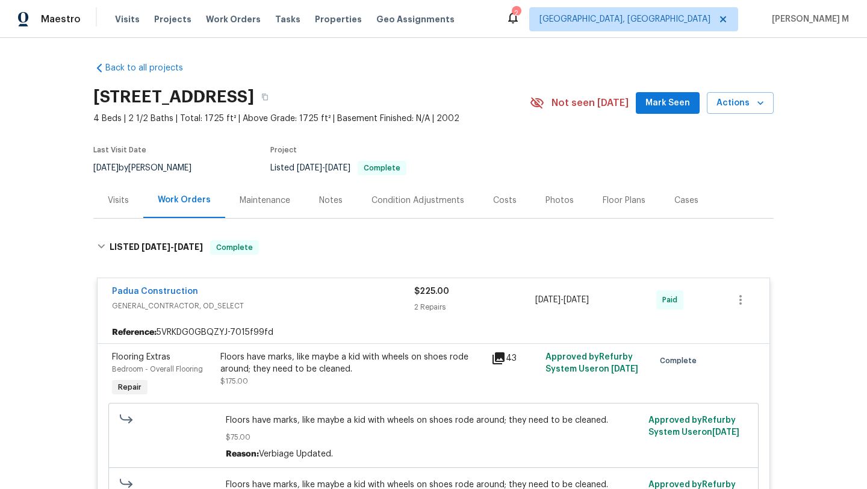
copy div "8/11/2025 - 8/14/2025"
drag, startPoint x: 529, startPoint y: 301, endPoint x: 614, endPoint y: 301, distance: 84.8
click at [614, 301] on div "Padua Construction GENERAL_CONTRACTOR, OD_SELECT $225.00 2 Repairs 8/11/2025 - …" at bounding box center [419, 299] width 614 height 29
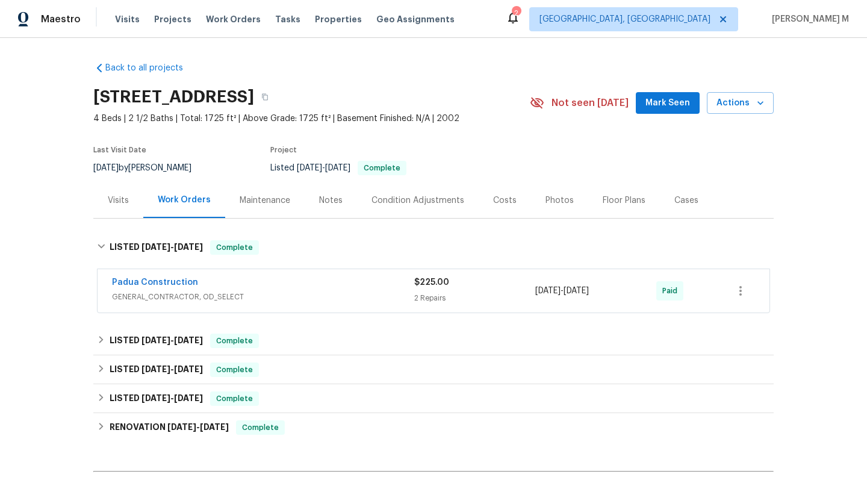
click at [126, 200] on div "Visits" at bounding box center [118, 200] width 50 height 36
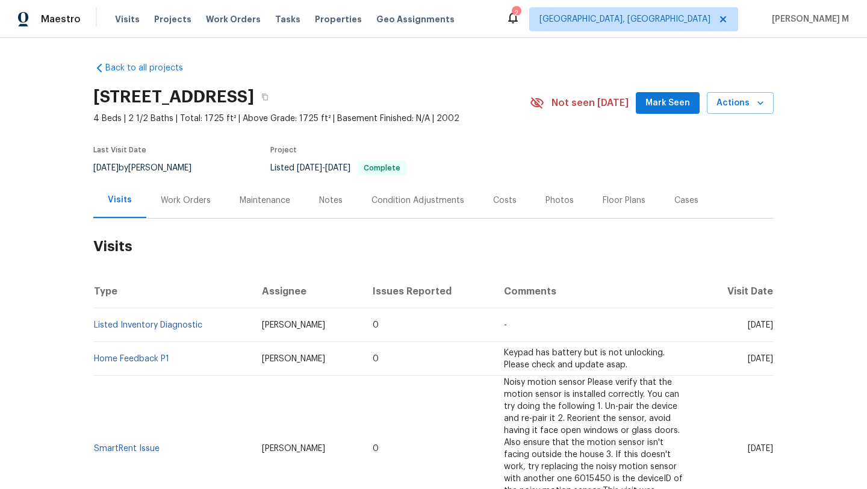
click at [674, 205] on div "Cases" at bounding box center [686, 200] width 24 height 12
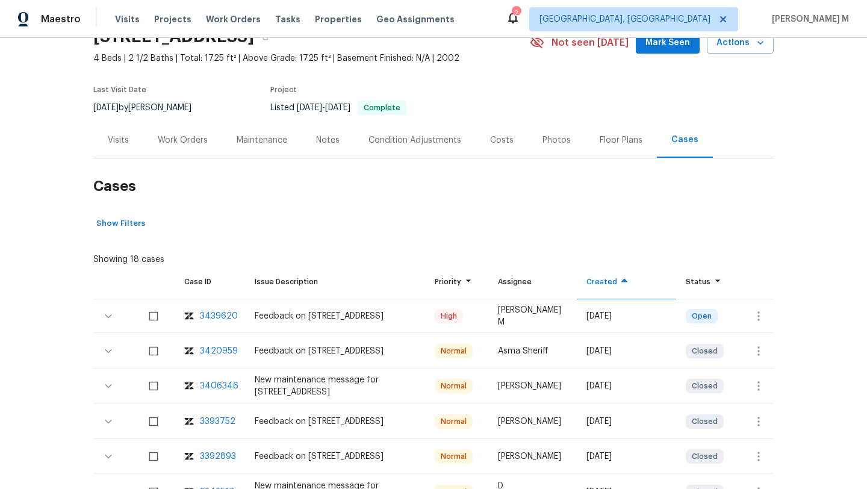
scroll to position [63, 0]
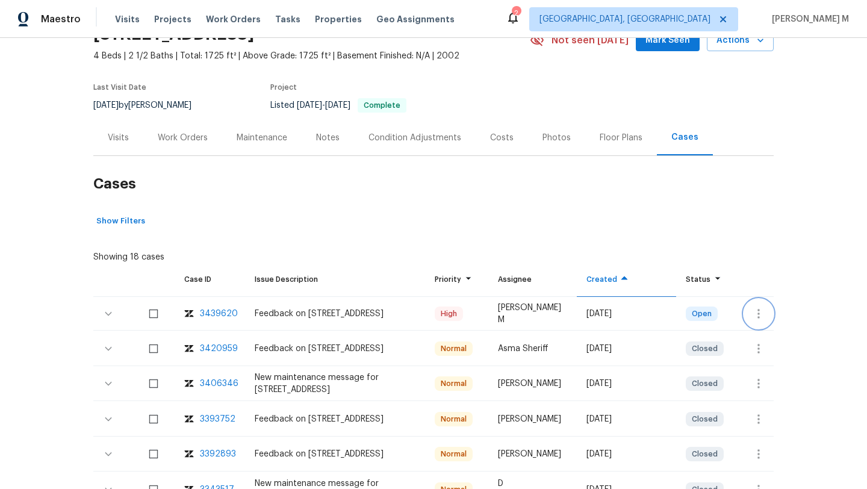
click at [755, 320] on icon "button" at bounding box center [758, 313] width 14 height 14
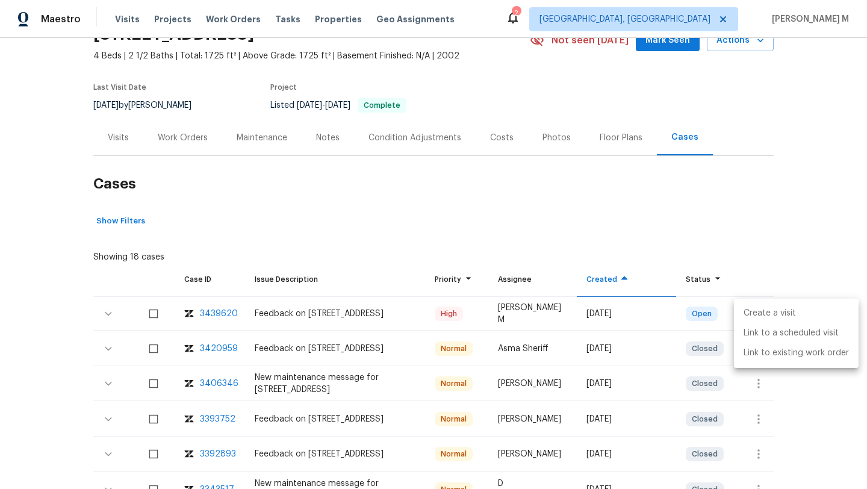
click at [755, 315] on li "Create a visit" at bounding box center [796, 313] width 125 height 20
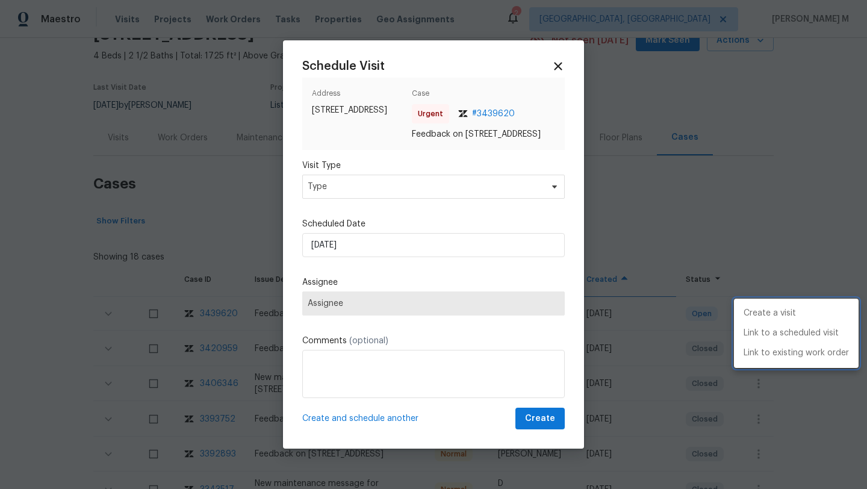
click at [435, 198] on div at bounding box center [433, 244] width 867 height 489
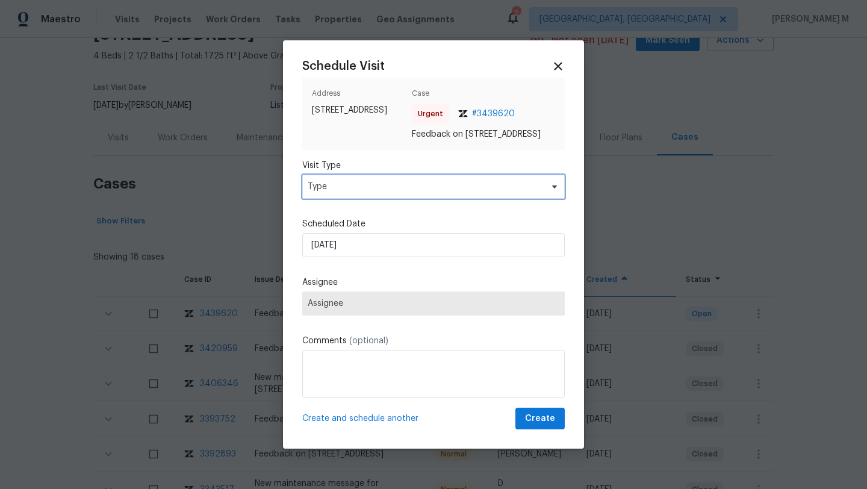
click at [435, 193] on span "Type" at bounding box center [424, 187] width 234 height 12
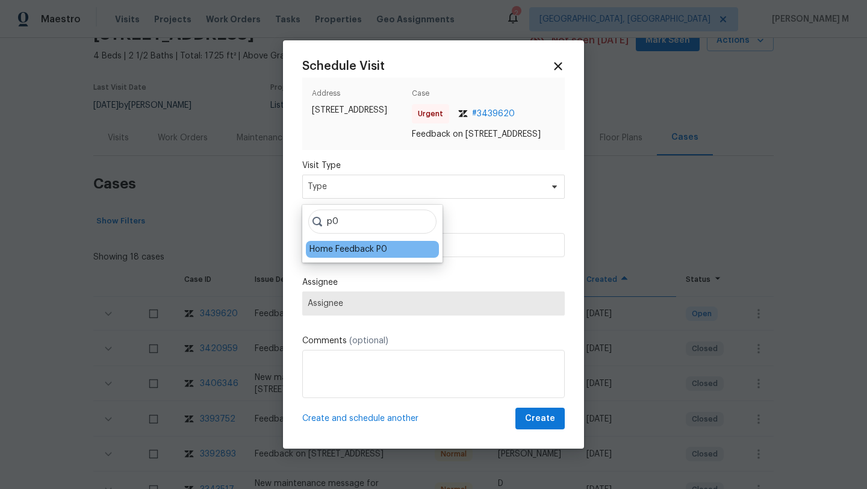
type input "p0"
click at [379, 252] on div "Home Feedback P0" at bounding box center [348, 249] width 78 height 12
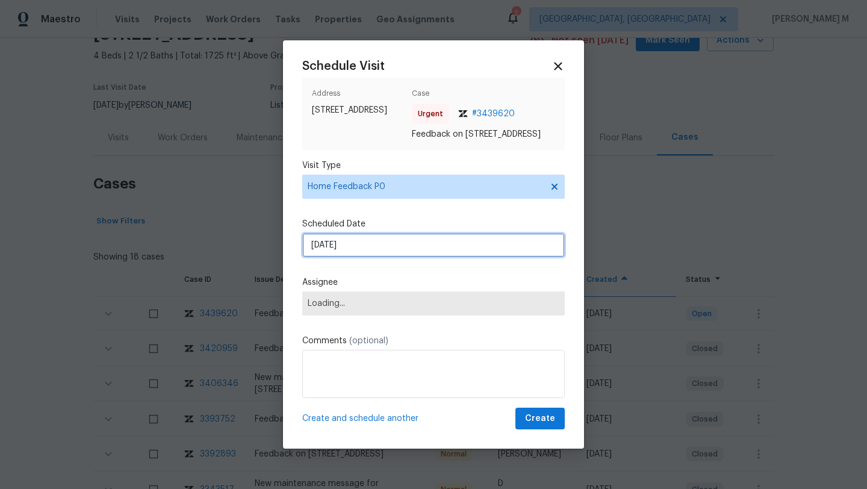
click at [379, 252] on input "24/08/2025" at bounding box center [433, 245] width 262 height 24
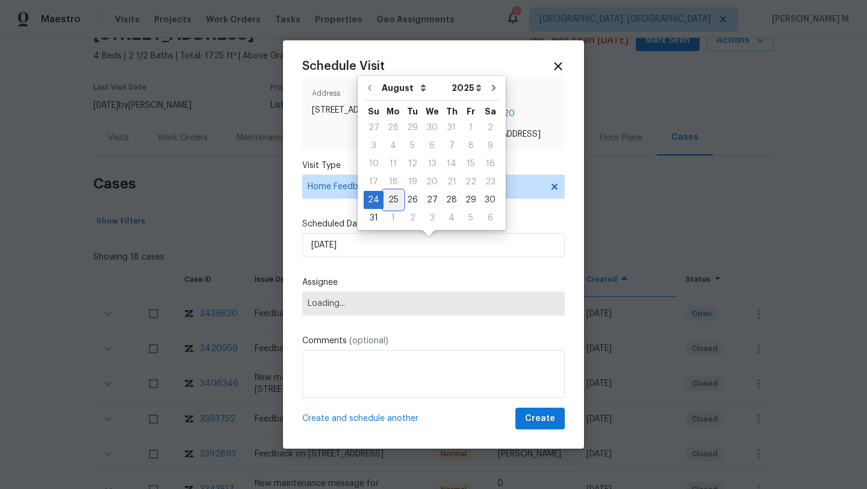
click at [387, 203] on div "25" at bounding box center [392, 199] width 19 height 17
type input "25/08/2025"
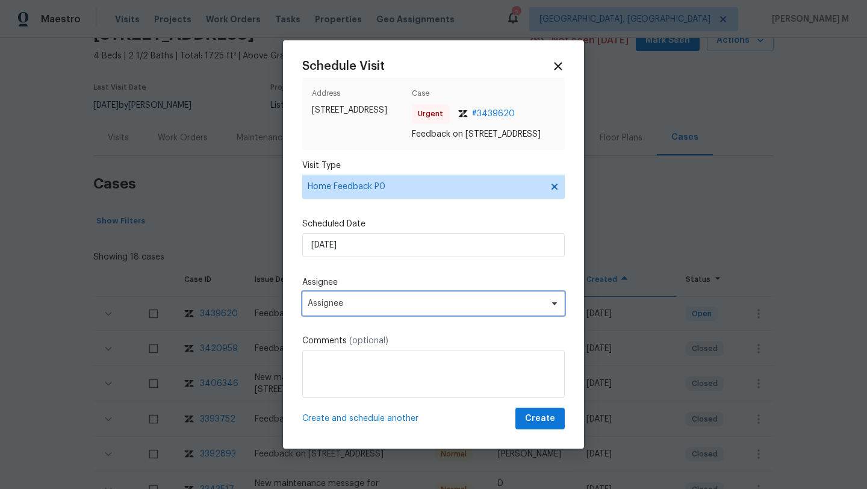
click at [363, 308] on span "Assignee" at bounding box center [425, 303] width 236 height 10
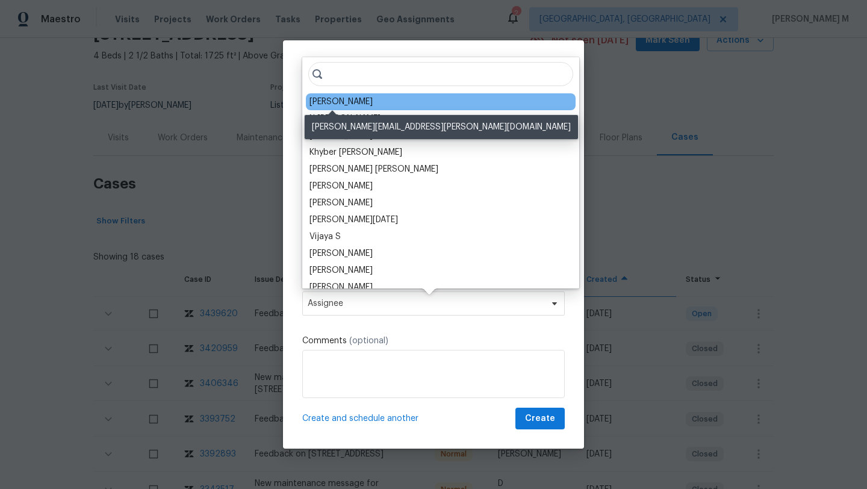
click at [354, 101] on div "Lee Privette" at bounding box center [340, 102] width 63 height 12
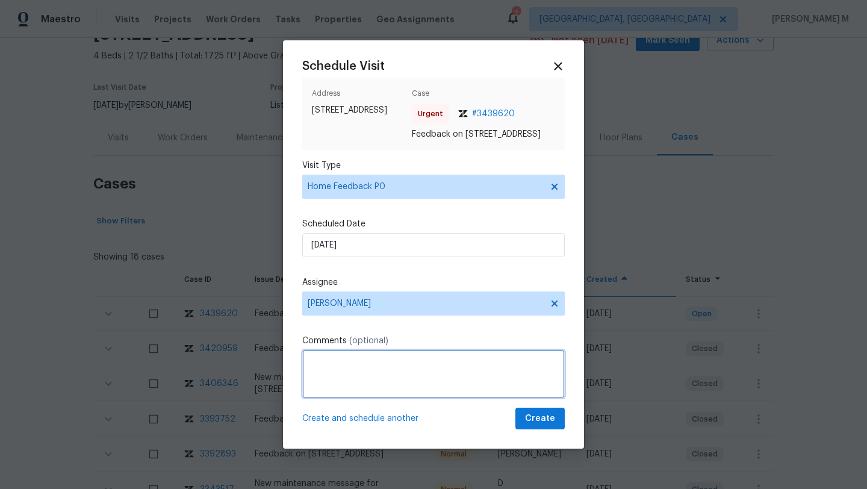
click at [375, 368] on textarea at bounding box center [433, 374] width 262 height 48
paste textarea "No code or remote access worked"
click at [311, 386] on textarea "We received a message stating No code or remote access worked" at bounding box center [433, 374] width 262 height 48
click at [365, 385] on textarea "We received a message stating No code or remote access is not worked" at bounding box center [433, 374] width 262 height 48
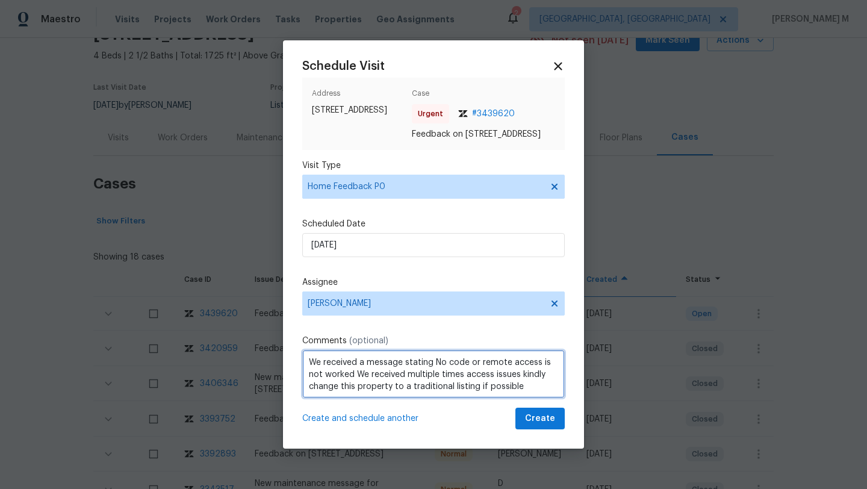
scroll to position [13, 0]
click at [0, 0] on span "Add Punctuation" at bounding box center [0, 0] width 0 height 0
type textarea "We received a message stating No code or remote access is not worked We receive…"
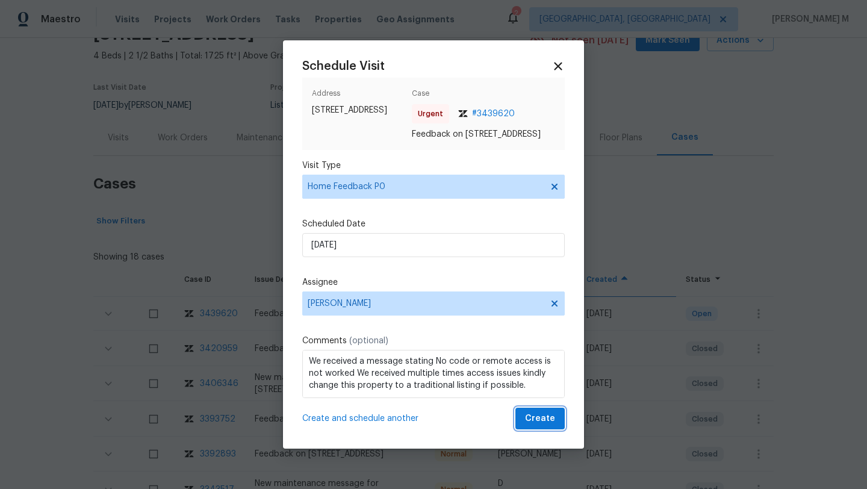
click at [525, 426] on span "Create" at bounding box center [540, 418] width 30 height 15
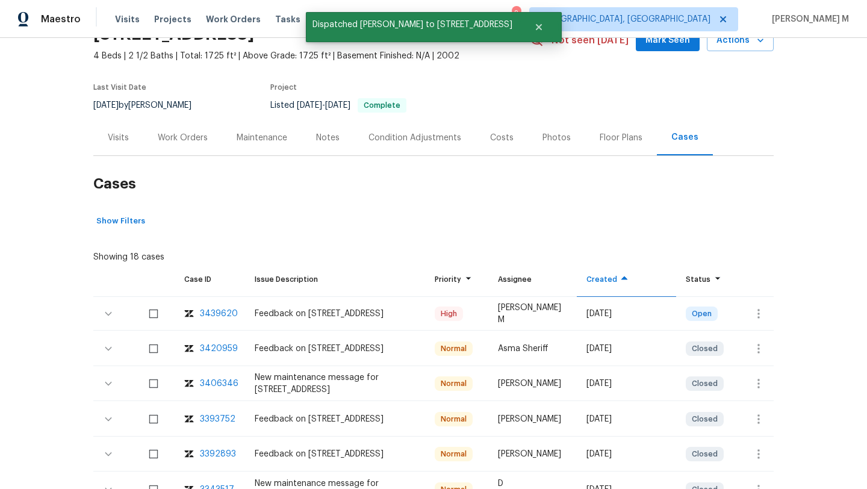
click at [109, 143] on div "Visits" at bounding box center [118, 138] width 50 height 36
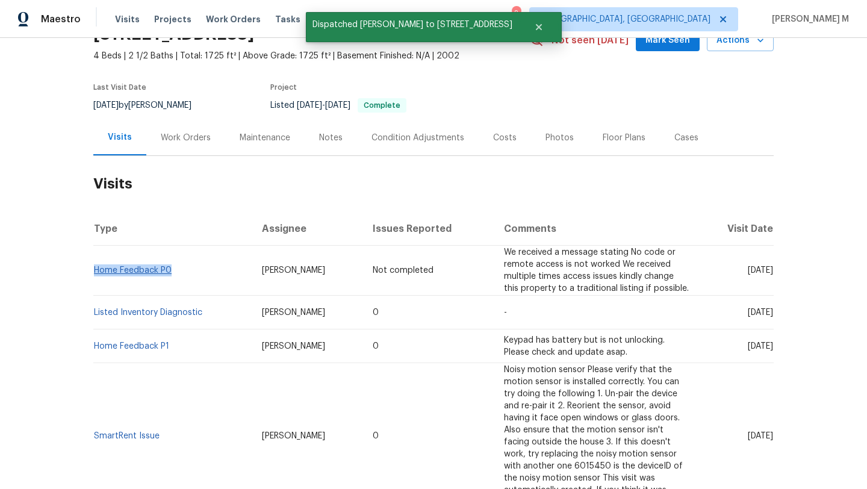
drag, startPoint x: 186, startPoint y: 270, endPoint x: 90, endPoint y: 273, distance: 95.7
click at [93, 273] on td "Home Feedback P0" at bounding box center [172, 271] width 159 height 50
copy link "Home Feedback P0"
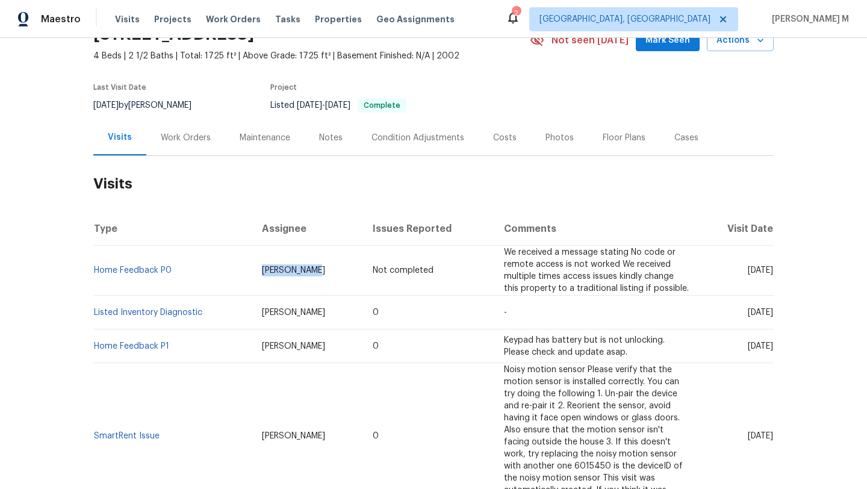
drag, startPoint x: 252, startPoint y: 271, endPoint x: 301, endPoint y: 272, distance: 49.9
click at [301, 272] on td "Lee Privette" at bounding box center [307, 271] width 111 height 50
copy span "Lee Privette"
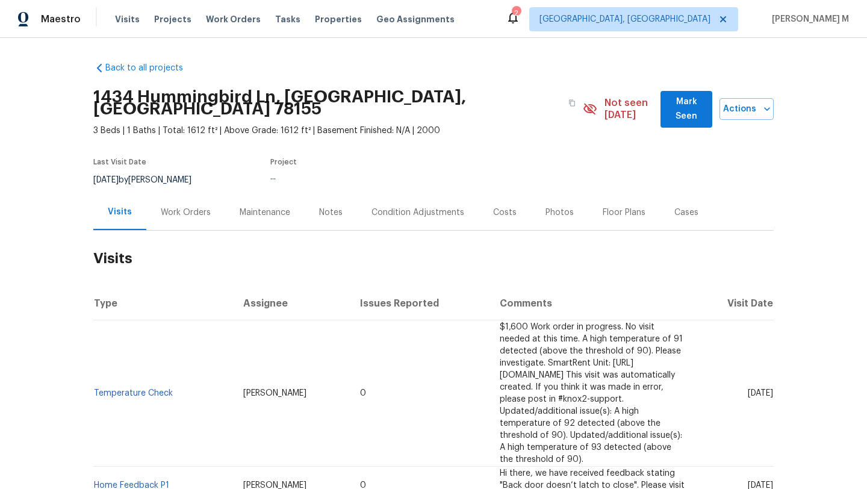
click at [665, 208] on div "Cases" at bounding box center [686, 212] width 53 height 36
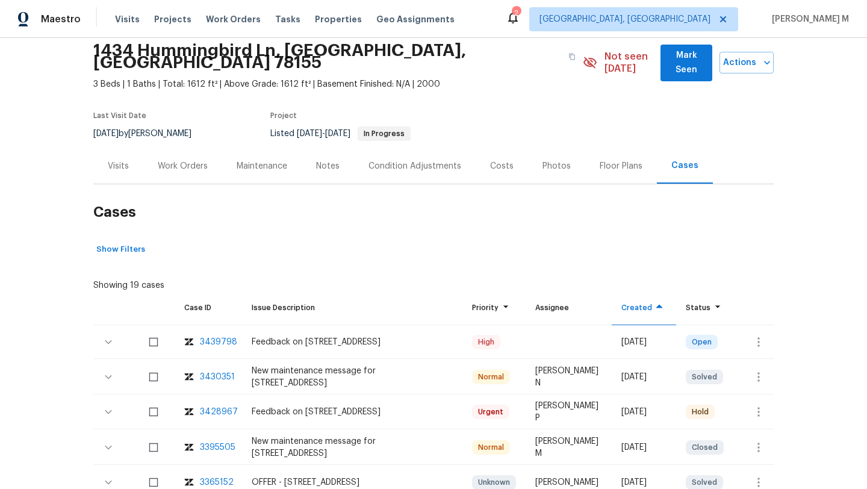
scroll to position [63, 0]
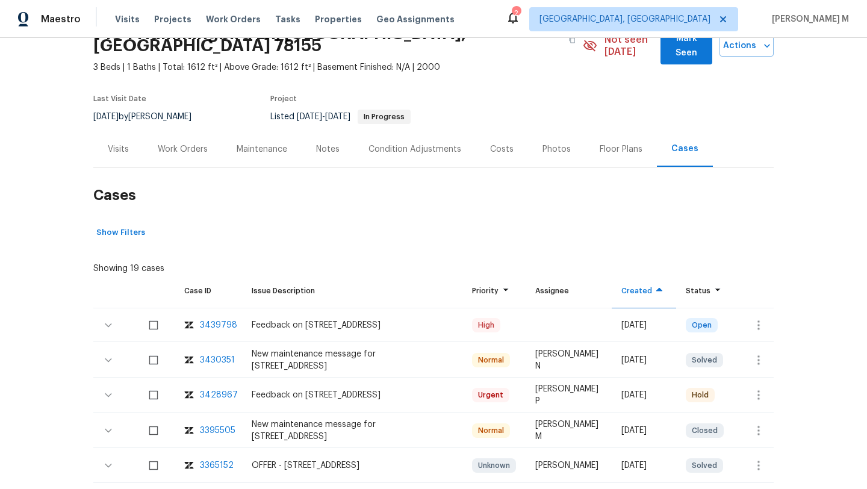
click at [221, 389] on div "3428967" at bounding box center [219, 395] width 38 height 12
click at [117, 143] on div "Visits" at bounding box center [118, 149] width 21 height 12
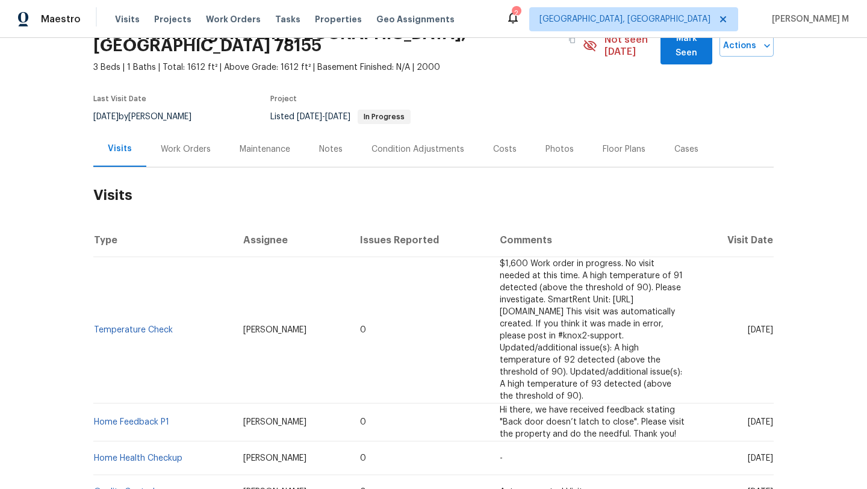
click at [202, 131] on div "Work Orders" at bounding box center [185, 149] width 79 height 36
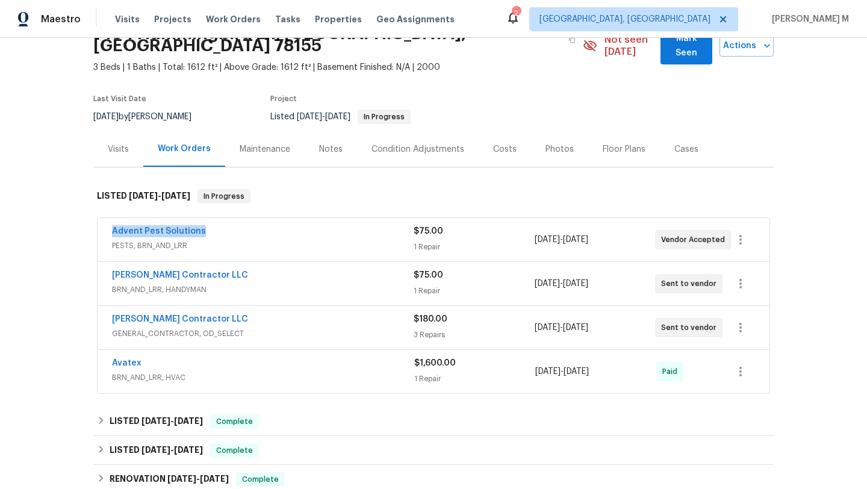
copy link "Advent Pest Solutions"
drag, startPoint x: 104, startPoint y: 222, endPoint x: 210, endPoint y: 222, distance: 106.5
click at [210, 222] on div "Advent Pest Solutions PESTS, BRN_AND_LRR $75.00 1 Repair 8/22/2025 - 8/26/2025 …" at bounding box center [433, 239] width 672 height 43
click at [307, 283] on span "BRN_AND_LRR, HANDYMAN" at bounding box center [262, 289] width 301 height 12
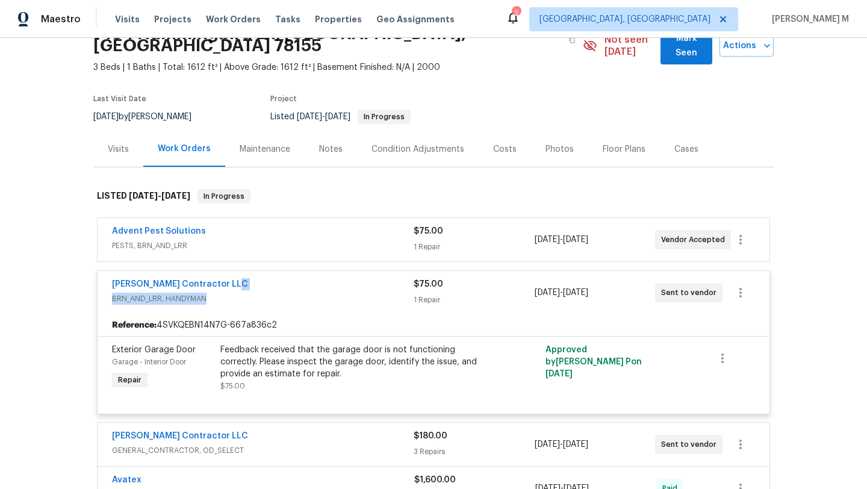
scroll to position [87, 0]
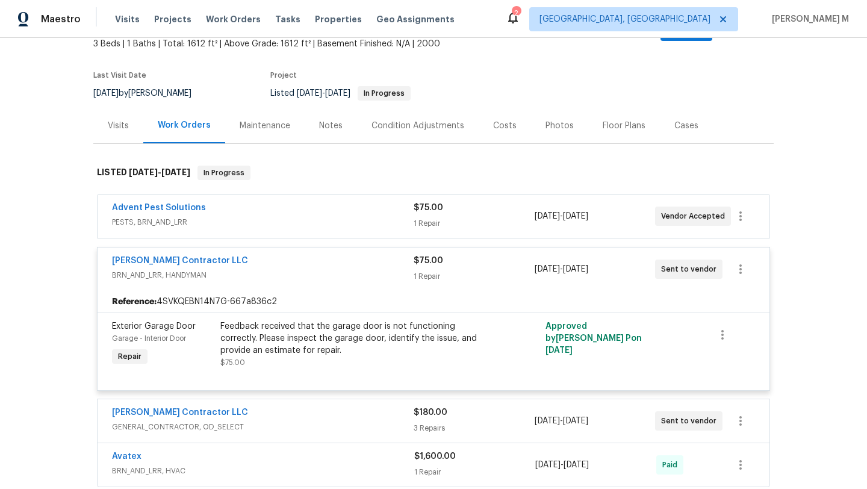
click at [321, 406] on div "Mario Suarez Contractor LLC" at bounding box center [262, 413] width 301 height 14
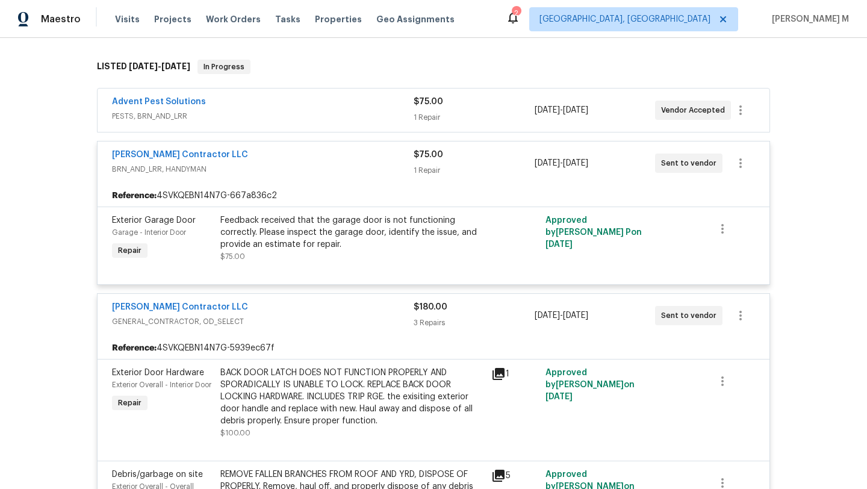
scroll to position [230, 0]
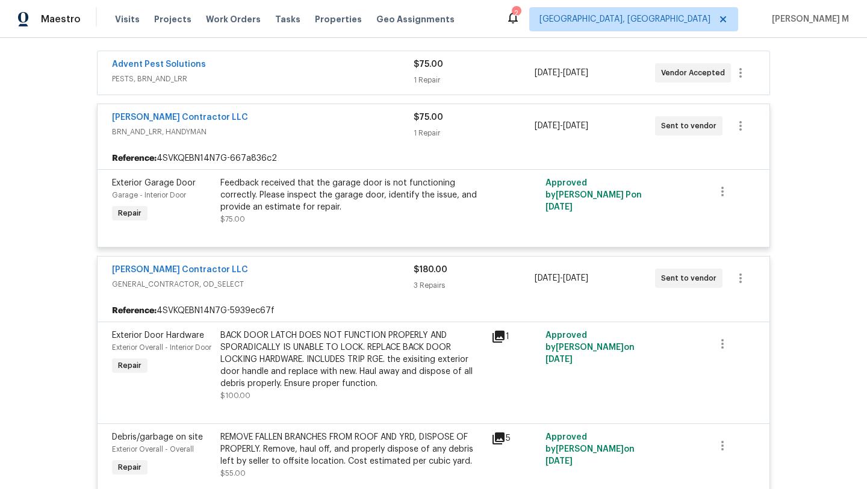
click at [341, 347] on div "BACK DOOR LATCH DOES NOT FUNCTION PROPERLY AND SPORADICALLY IS UNABLE TO LOCK. …" at bounding box center [352, 359] width 264 height 60
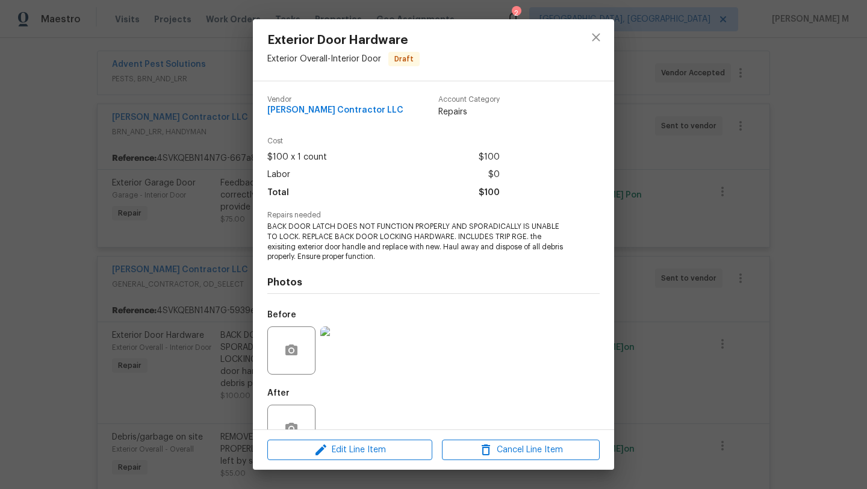
click at [353, 350] on img at bounding box center [344, 350] width 48 height 48
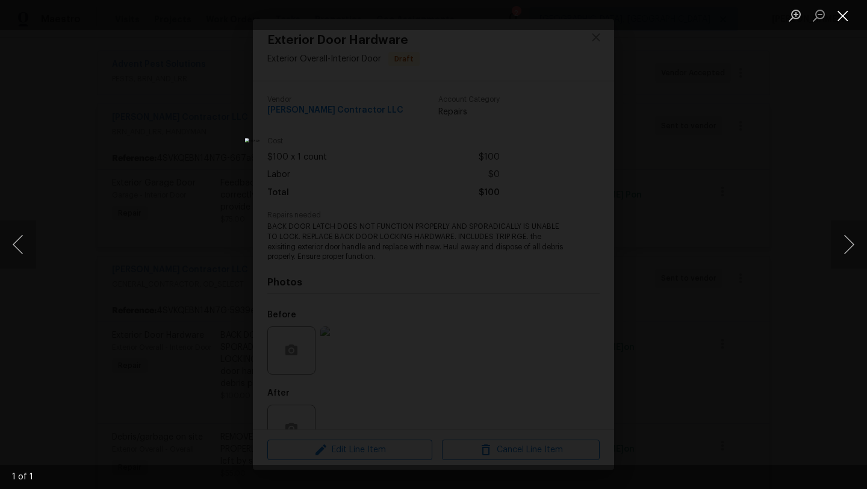
click at [843, 26] on li "Lightbox" at bounding box center [842, 15] width 24 height 30
click at [835, 22] on button "Close lightbox" at bounding box center [842, 15] width 24 height 21
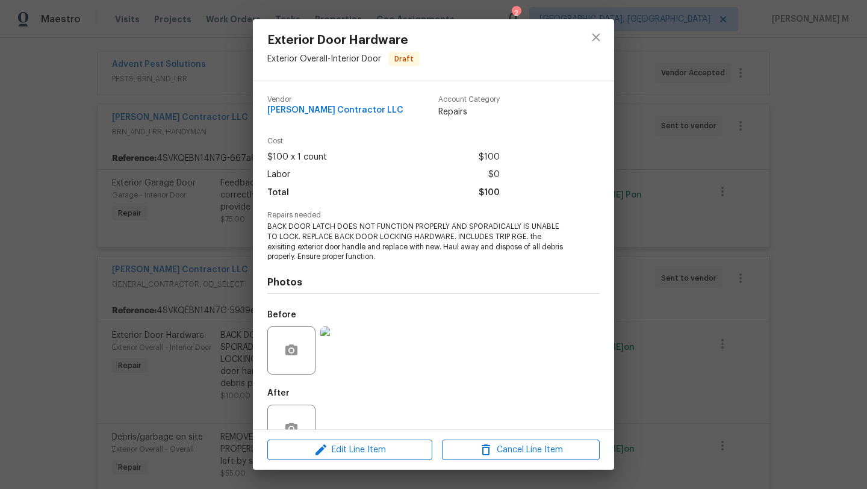
click at [196, 260] on div "Exterior Door Hardware Exterior Overall - Interior Door Draft Vendor Mario Suar…" at bounding box center [433, 244] width 867 height 489
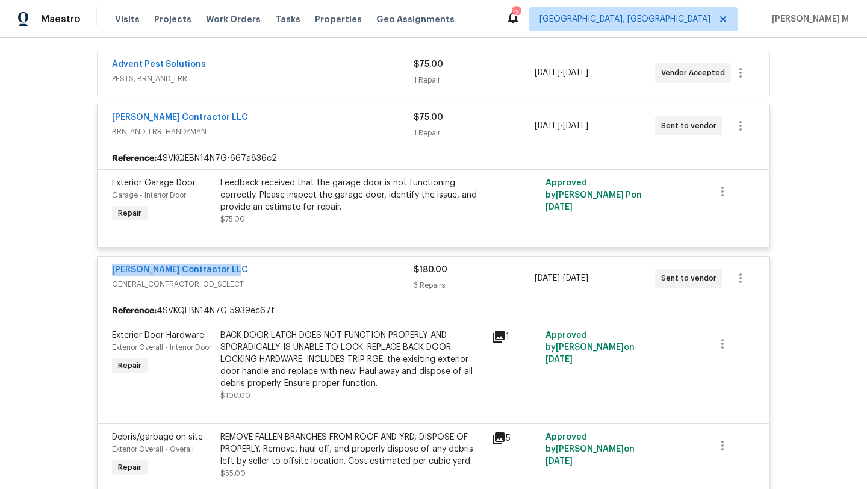
drag, startPoint x: 101, startPoint y: 258, endPoint x: 289, endPoint y: 258, distance: 188.4
click at [289, 258] on div "Mario Suarez Contractor LLC GENERAL_CONTRACTOR, OD_SELECT $180.00 3 Repairs 6/2…" at bounding box center [433, 277] width 672 height 43
copy link "Mario Suarez Contractor LLC"
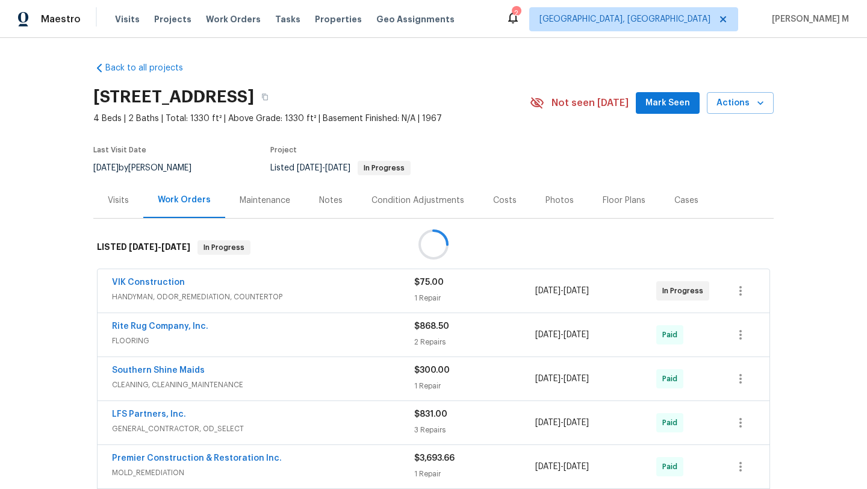
click at [129, 208] on div at bounding box center [433, 244] width 867 height 489
click at [120, 212] on div "Visits" at bounding box center [118, 200] width 50 height 36
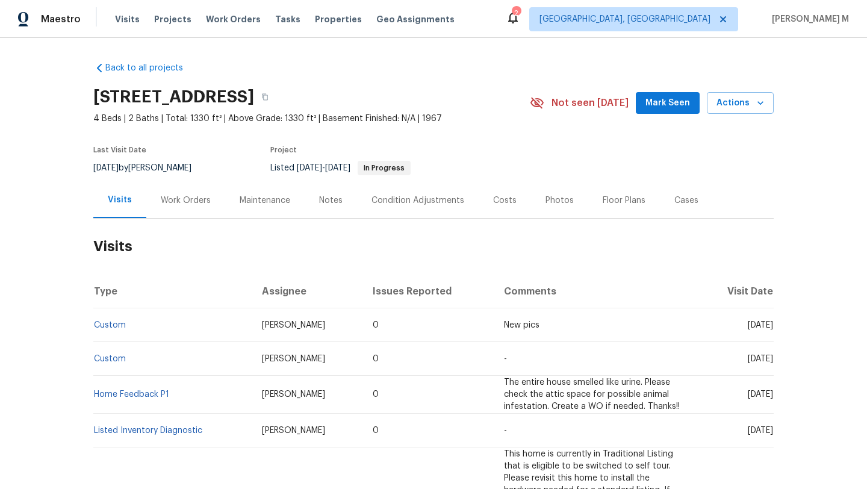
drag, startPoint x: 724, startPoint y: 326, endPoint x: 746, endPoint y: 326, distance: 21.7
click at [747, 326] on span "[DATE]" at bounding box center [759, 325] width 25 height 8
copy span "[DATE]"
click at [178, 194] on div "Work Orders" at bounding box center [186, 200] width 50 height 12
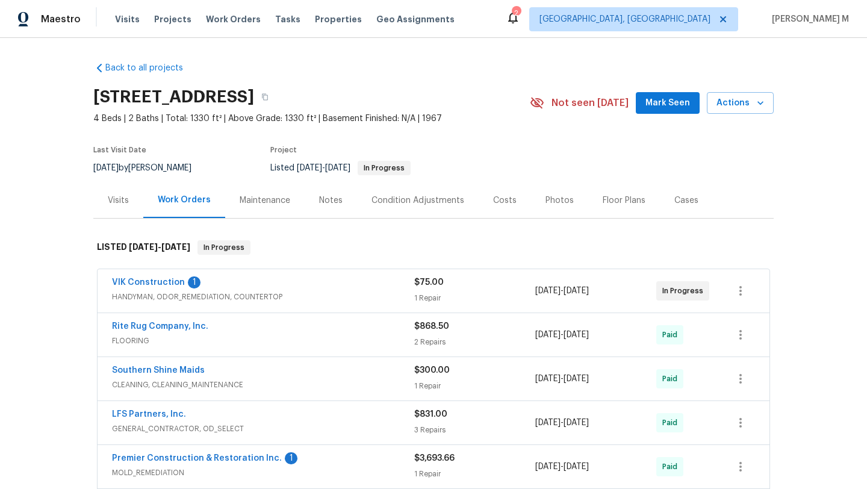
click at [214, 282] on div "VIK Construction 1" at bounding box center [263, 283] width 302 height 14
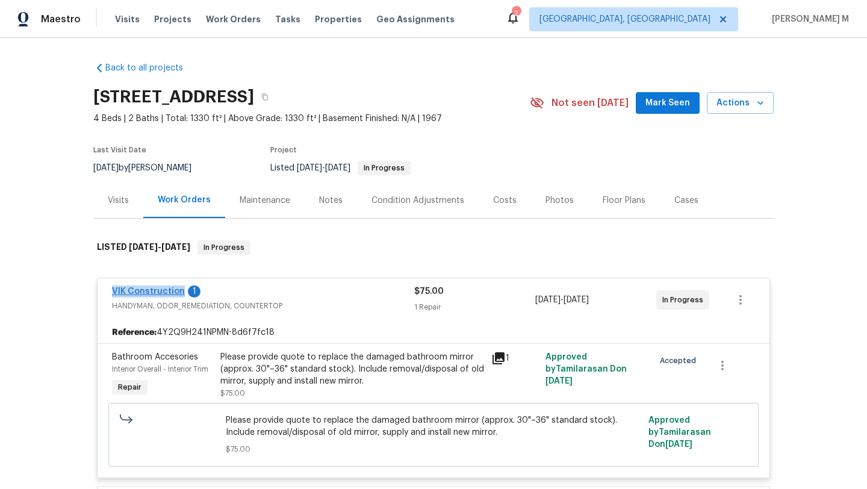
drag, startPoint x: 99, startPoint y: 291, endPoint x: 175, endPoint y: 291, distance: 76.4
click at [175, 291] on div "VIK Construction 1 HANDYMAN, ODOR_REMEDIATION, COUNTERTOP $75.00 1 Repair [DATE…" at bounding box center [433, 299] width 672 height 43
copy link "VIK Construction"
copy span "Accesorie"
drag, startPoint x: 152, startPoint y: 356, endPoint x: 195, endPoint y: 356, distance: 42.7
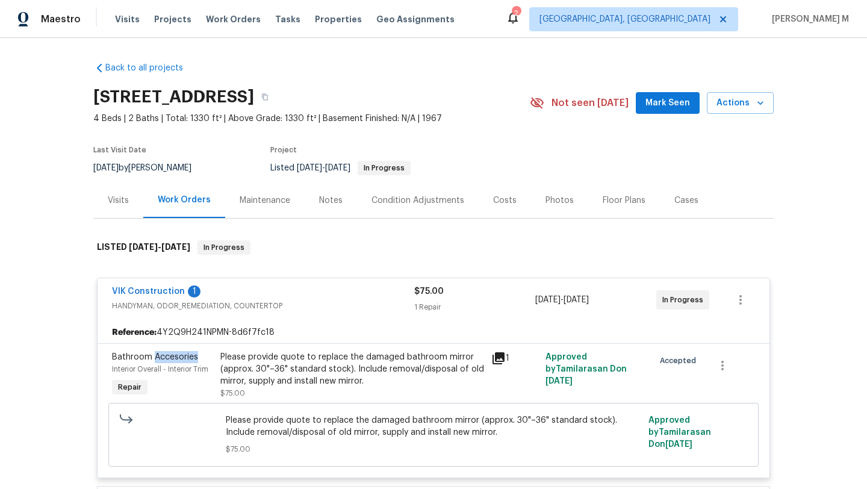
click at [195, 356] on div "Bathroom Accesories" at bounding box center [162, 357] width 101 height 12
copy span "Accesories"
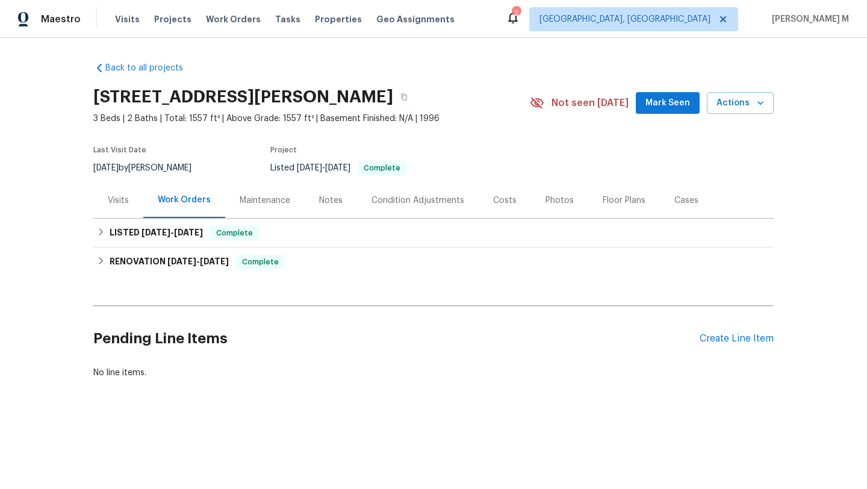
click at [678, 208] on div "Cases" at bounding box center [686, 200] width 53 height 36
